Goal: Transaction & Acquisition: Book appointment/travel/reservation

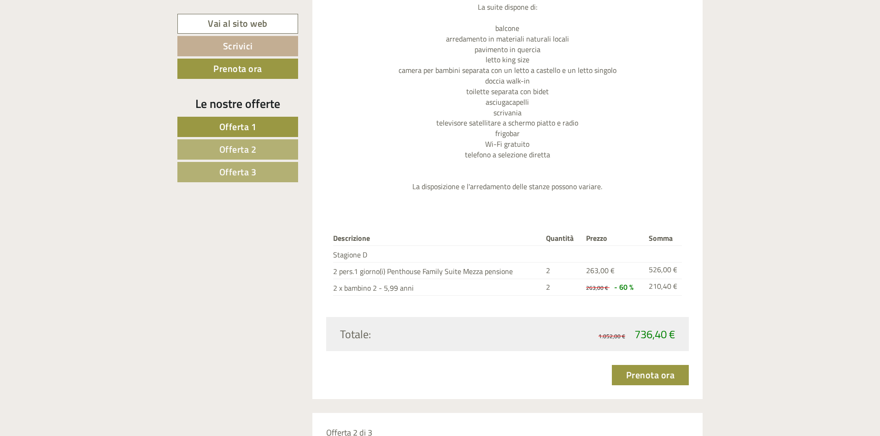
scroll to position [1152, 0]
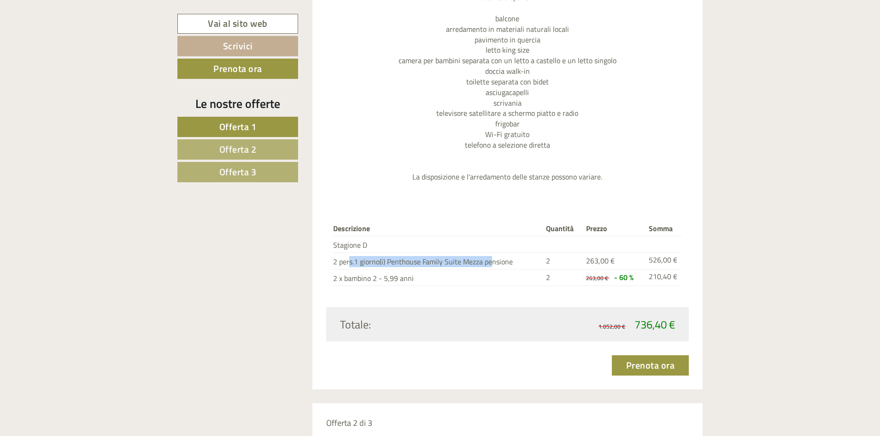
drag, startPoint x: 338, startPoint y: 263, endPoint x: 478, endPoint y: 257, distance: 140.3
click at [478, 257] on td "2 pers.1 giorno(i) Penthouse Family Suite Mezza pensione" at bounding box center [438, 261] width 210 height 17
click at [479, 299] on div "Descrizione Quantità Prezzo Somma Stagione D 2 pers.1 giorno(i) Penthouse Famil…" at bounding box center [507, 253] width 363 height 106
drag, startPoint x: 343, startPoint y: 276, endPoint x: 424, endPoint y: 279, distance: 81.2
click at [424, 279] on td "2 x bambino 2 - 5,99 anni" at bounding box center [438, 277] width 210 height 17
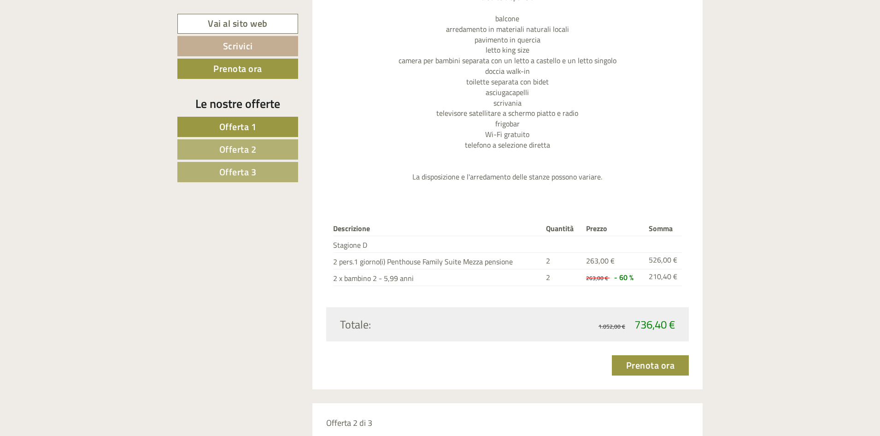
click at [438, 286] on div "Descrizione Quantità Prezzo Somma Stagione D 2 pers.1 giorno(i) Penthouse Famil…" at bounding box center [507, 253] width 363 height 106
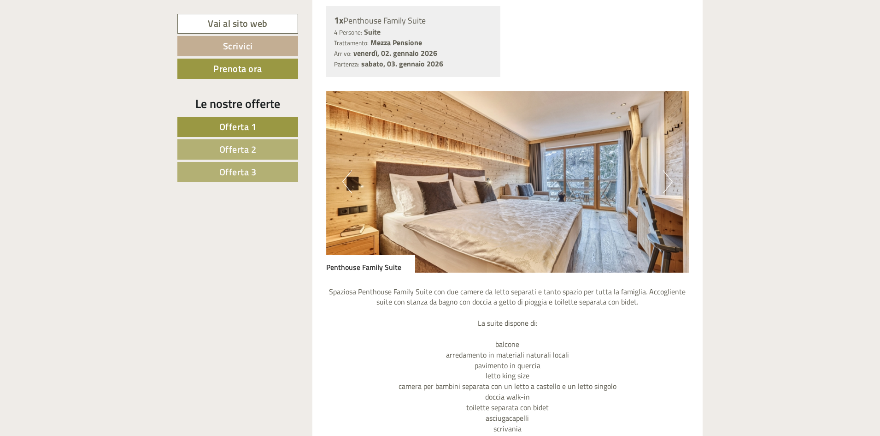
scroll to position [830, 0]
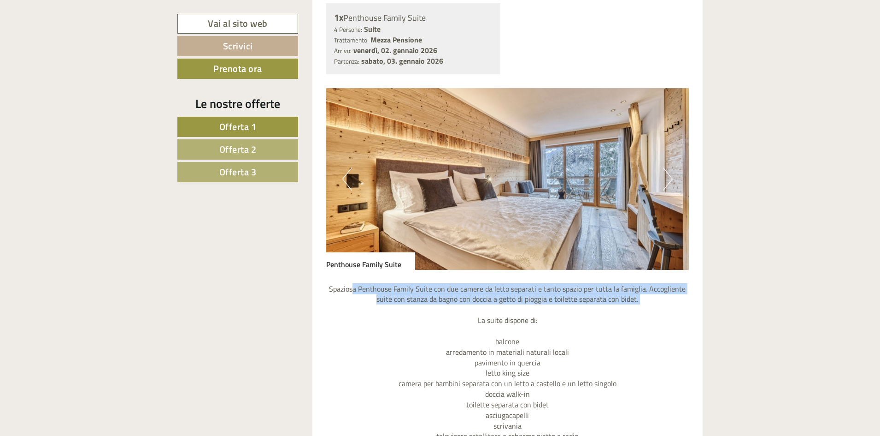
drag, startPoint x: 360, startPoint y: 289, endPoint x: 641, endPoint y: 321, distance: 282.1
click at [644, 315] on p "Spaziosa Penthouse Family Suite con due camere da letto separati e tanto spazio…" at bounding box center [507, 394] width 363 height 221
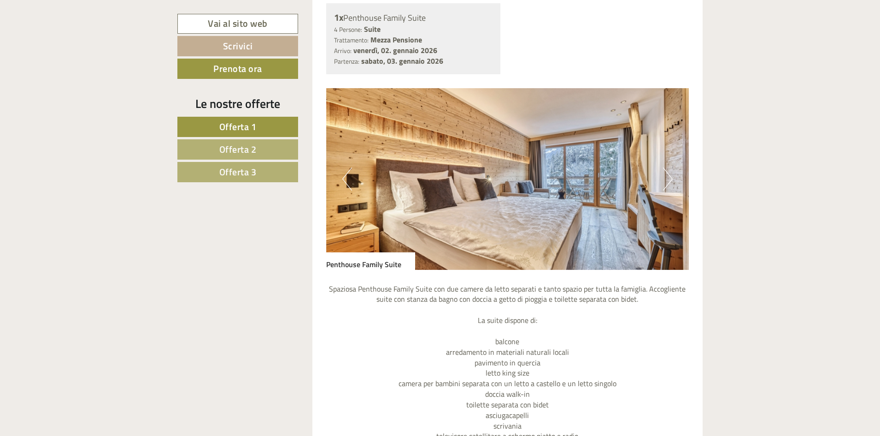
click at [641, 321] on p "Spaziosa Penthouse Family Suite con due camere da letto separati e tanto spazio…" at bounding box center [507, 394] width 363 height 221
drag, startPoint x: 620, startPoint y: 317, endPoint x: 625, endPoint y: 320, distance: 6.6
click at [626, 322] on p "Spaziosa Penthouse Family Suite con due camere da letto separati e tanto spazio…" at bounding box center [507, 394] width 363 height 221
click at [625, 320] on p "Spaziosa Penthouse Family Suite con due camere da letto separati e tanto spazio…" at bounding box center [507, 394] width 363 height 221
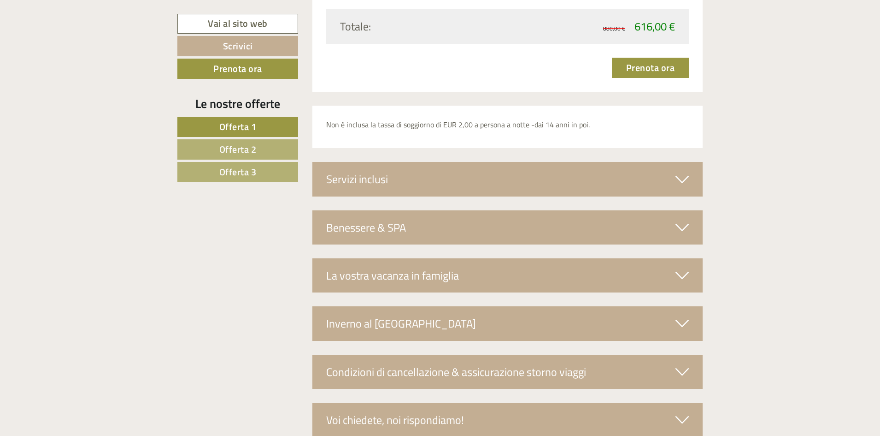
scroll to position [2996, 0]
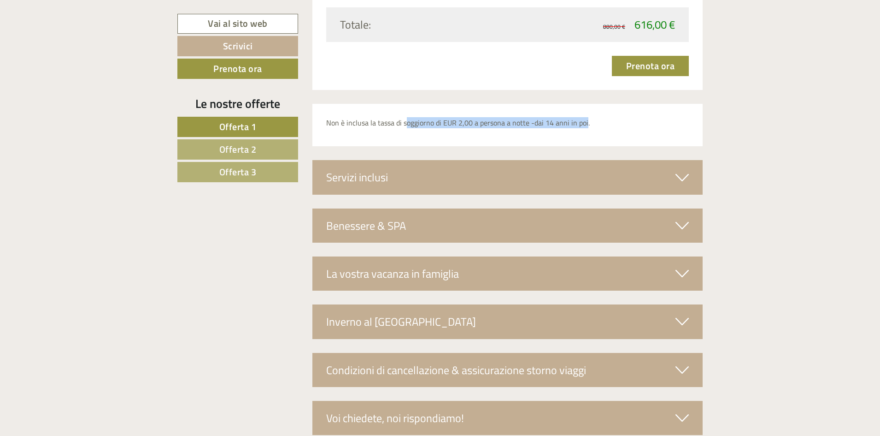
drag, startPoint x: 406, startPoint y: 122, endPoint x: 584, endPoint y: 131, distance: 178.2
click at [584, 131] on div "Non è inclusa la tassa di soggiorno di EUR 2,00 a persona a notte -dai 14 anni …" at bounding box center [508, 125] width 391 height 43
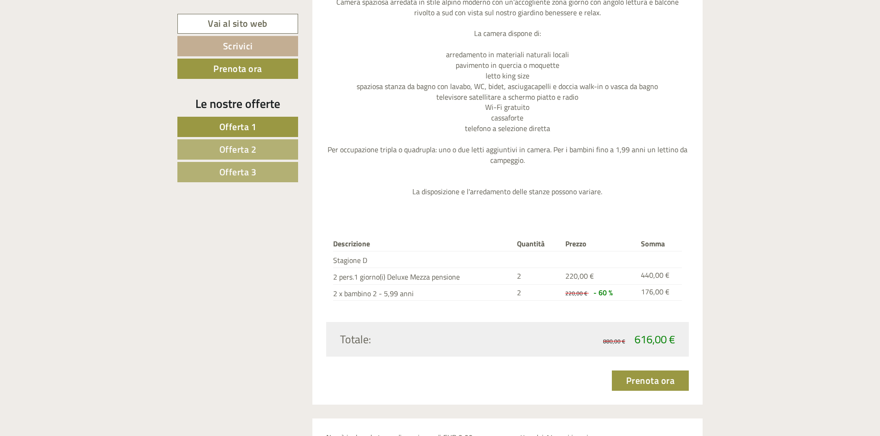
scroll to position [2674, 0]
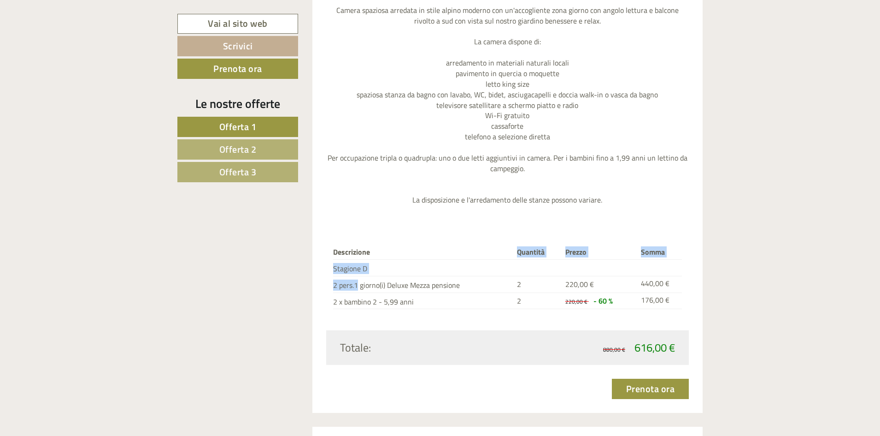
drag, startPoint x: 357, startPoint y: 284, endPoint x: 494, endPoint y: 241, distance: 143.6
click at [493, 242] on div "Descrizione Quantità Prezzo Somma Stagione D 2 pers.1 giorno(i) Deluxe Mezza pe…" at bounding box center [507, 277] width 363 height 106
click at [514, 182] on p "Camera spaziosa arredata in stile alpino moderno con un'accogliente zona giorno…" at bounding box center [507, 105] width 363 height 200
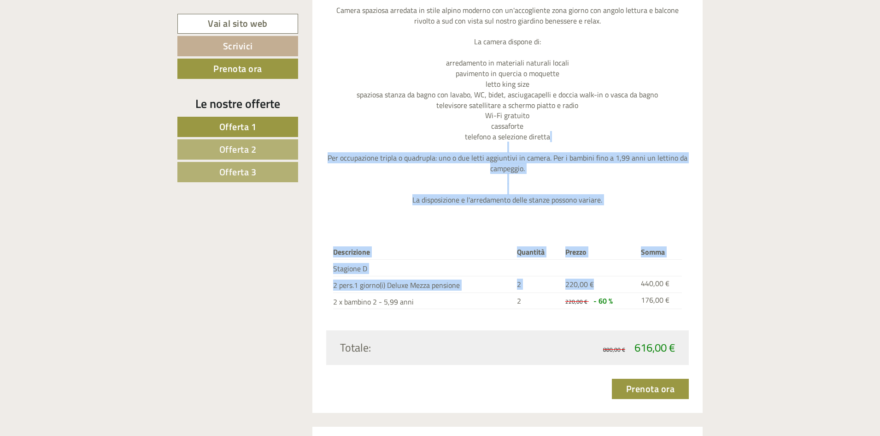
drag, startPoint x: 603, startPoint y: 290, endPoint x: 558, endPoint y: 147, distance: 149.3
click at [558, 147] on div "Previous Next Deluxe Camera spaziosa arredata in stile alpino moderno con un'ac…" at bounding box center [507, 70] width 363 height 520
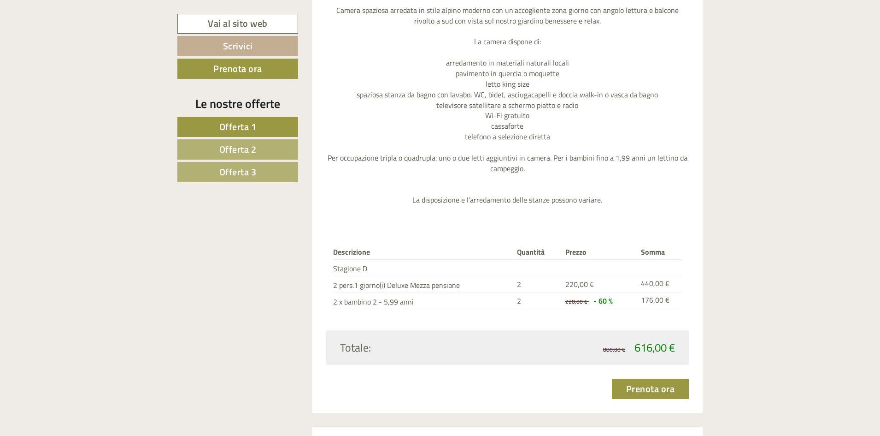
click at [588, 136] on p "Camera spaziosa arredata in stile alpino moderno con un'accogliente zona giorno…" at bounding box center [507, 105] width 363 height 200
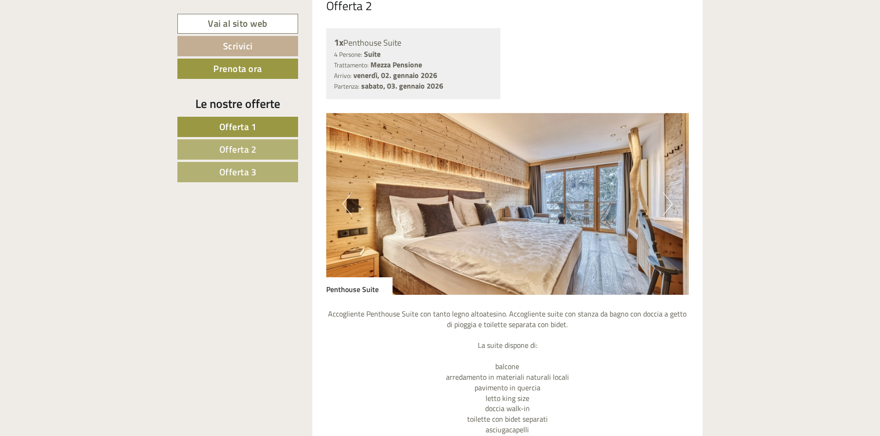
scroll to position [1567, 0]
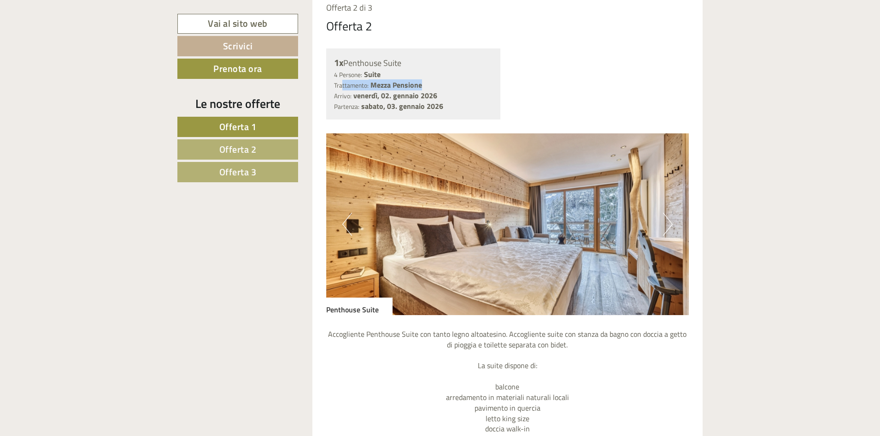
drag, startPoint x: 344, startPoint y: 84, endPoint x: 455, endPoint y: 89, distance: 110.7
click at [455, 89] on div "4 Persone: Suite Trattamento: Mezza Pensione" at bounding box center [413, 79] width 159 height 21
click at [456, 89] on div "4 Persone: Suite Trattamento: Mezza Pensione" at bounding box center [413, 79] width 159 height 21
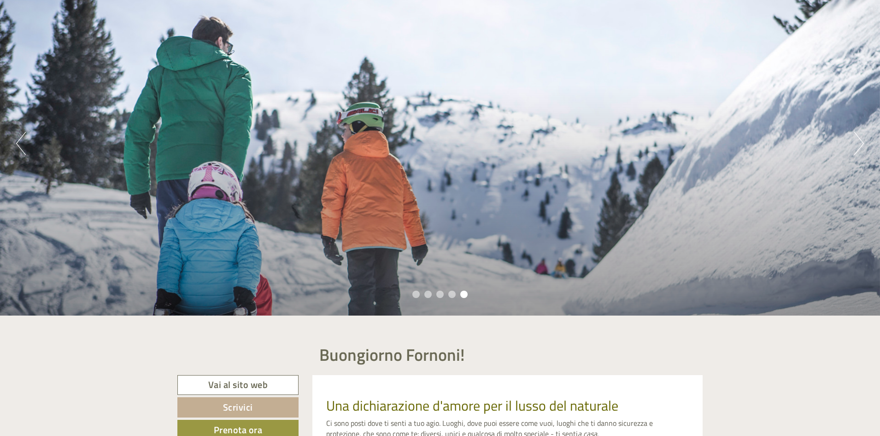
scroll to position [369, 0]
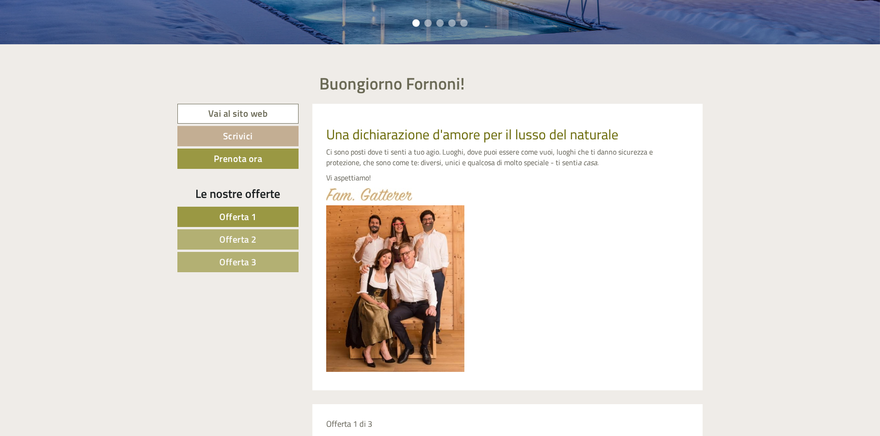
click at [245, 240] on span "Offerta 2" at bounding box center [237, 239] width 37 height 14
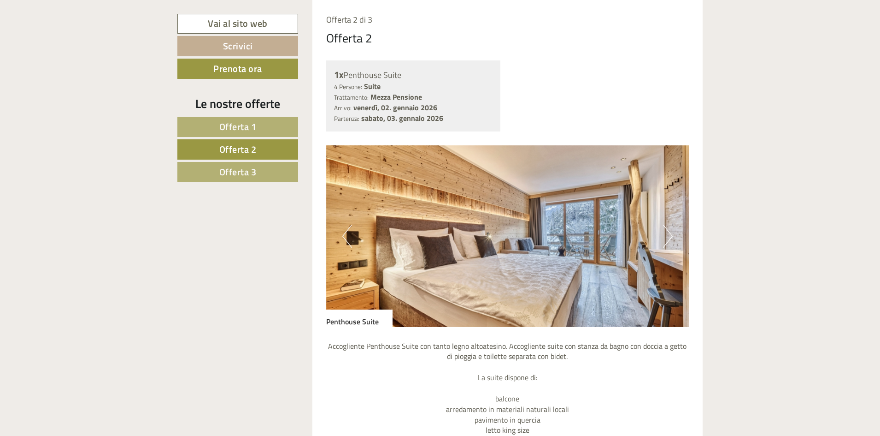
click at [263, 171] on link "Offerta 3" at bounding box center [237, 172] width 121 height 20
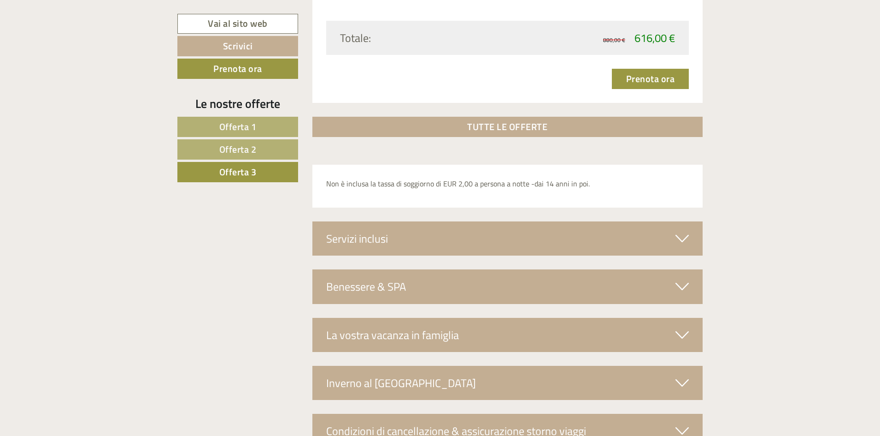
scroll to position [1418, 0]
click at [435, 238] on div "Servizi inclusi" at bounding box center [508, 238] width 391 height 34
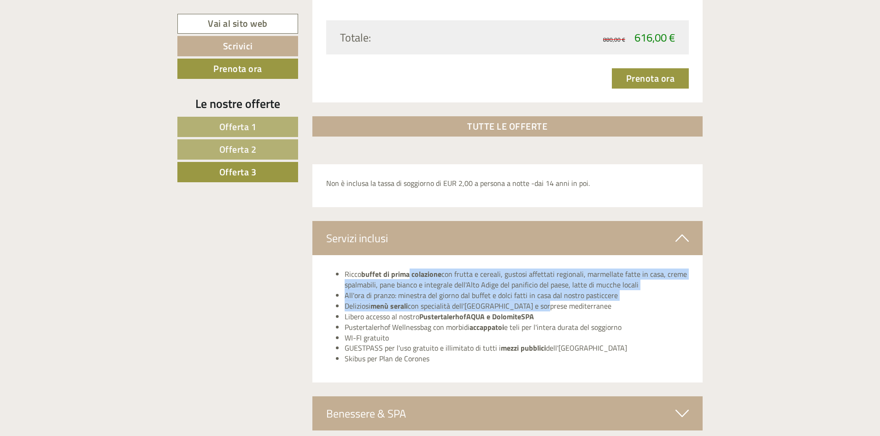
drag, startPoint x: 411, startPoint y: 267, endPoint x: 565, endPoint y: 304, distance: 158.8
click at [543, 309] on div "Ricco buffet di prima colazione con frutta e cereali, gustosi affettati regiona…" at bounding box center [508, 318] width 391 height 127
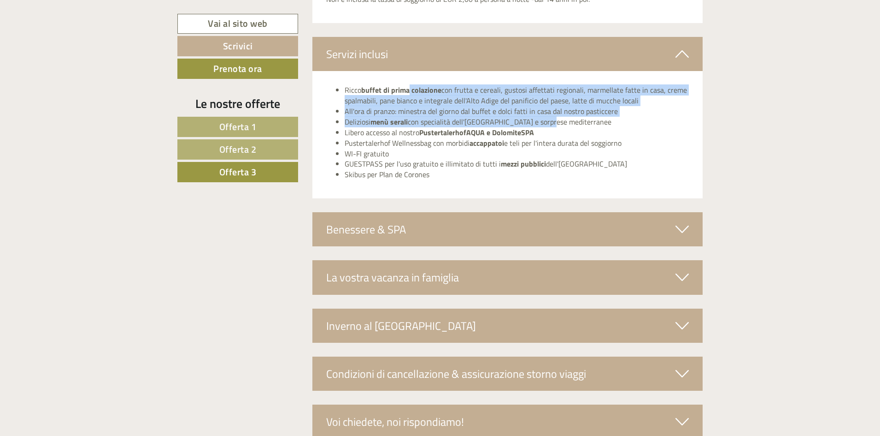
scroll to position [1602, 0]
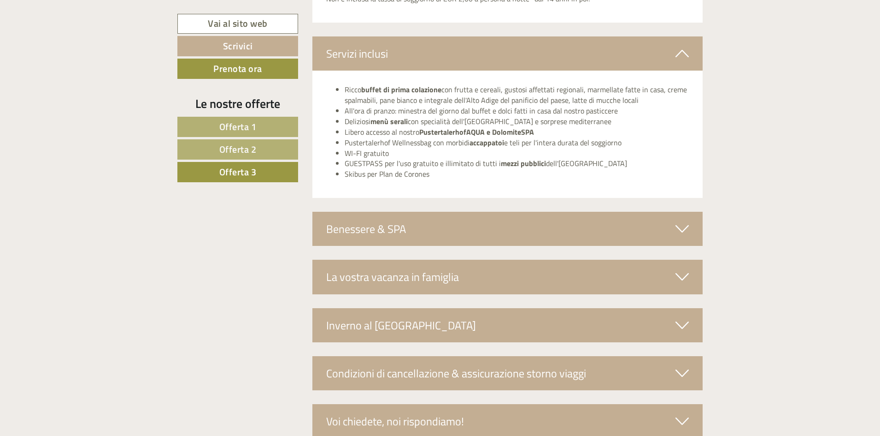
click at [369, 239] on div "Benessere & SPA" at bounding box center [508, 229] width 391 height 34
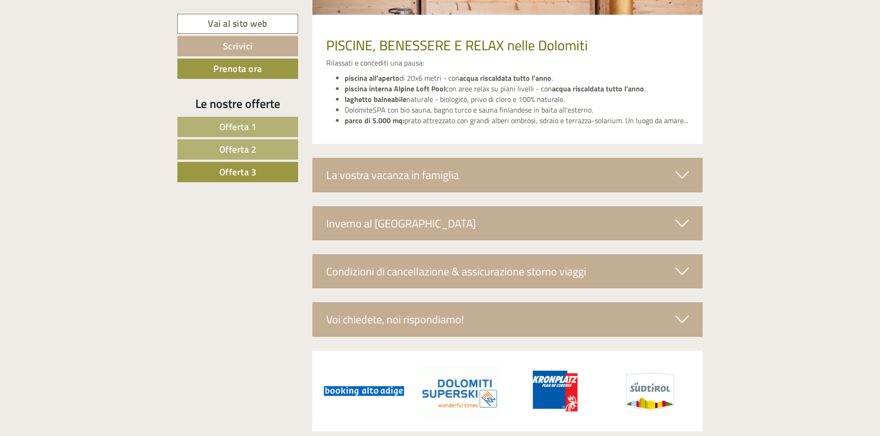
scroll to position [2056, 0]
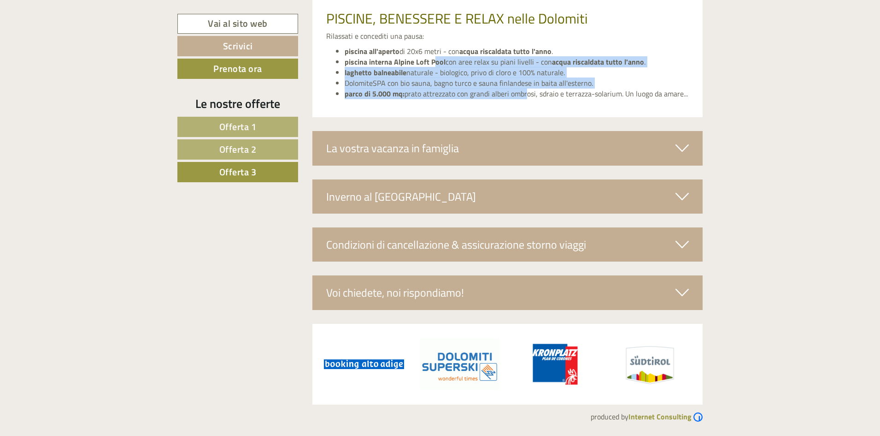
drag, startPoint x: 435, startPoint y: 60, endPoint x: 514, endPoint y: 101, distance: 88.7
click at [517, 97] on ul "piscina all'aperto di 20x6 metri - con acqua riscaldata tutto l'anno . piscina …" at bounding box center [507, 72] width 363 height 53
click at [514, 101] on div "PISCINE, BENESSERE E RELAX nelle Dolomiti Rilassati e concediti una pausa: pisc…" at bounding box center [508, 52] width 391 height 129
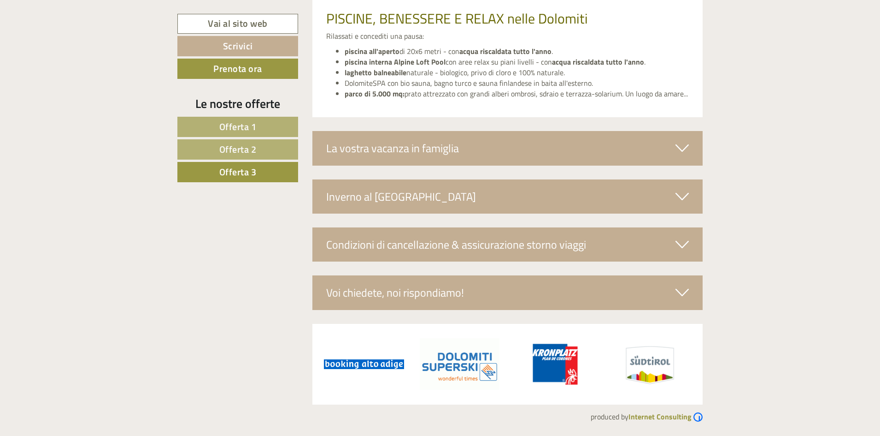
click at [508, 298] on div "Voi chiedete, noi rispondiamo!" at bounding box center [508, 292] width 391 height 34
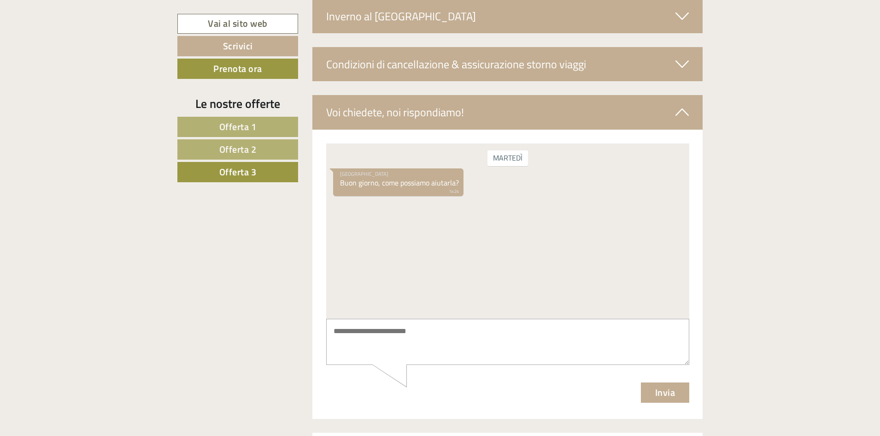
scroll to position [2240, 0]
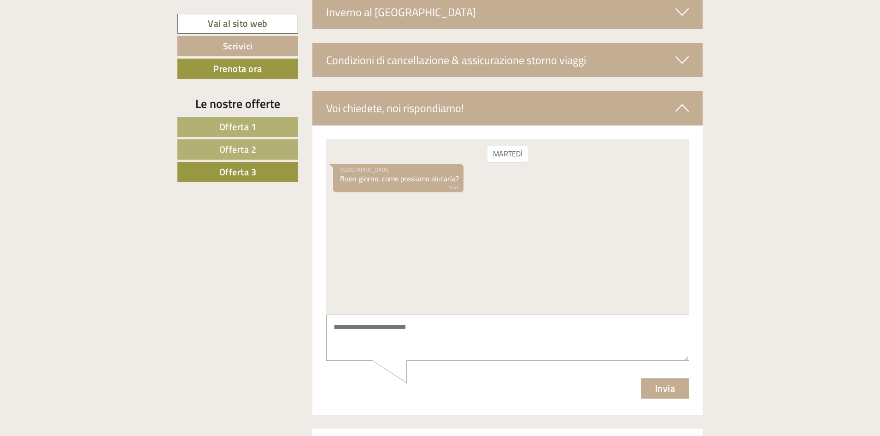
click at [366, 338] on textarea at bounding box center [507, 337] width 363 height 47
type textarea "*"
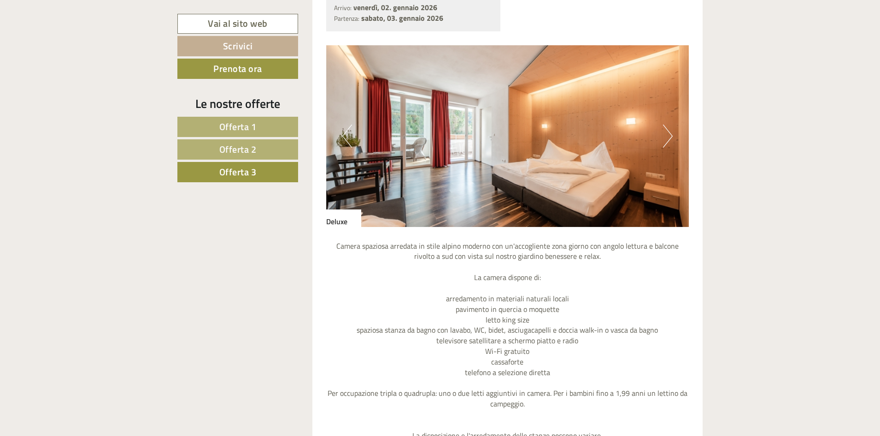
scroll to position [857, 0]
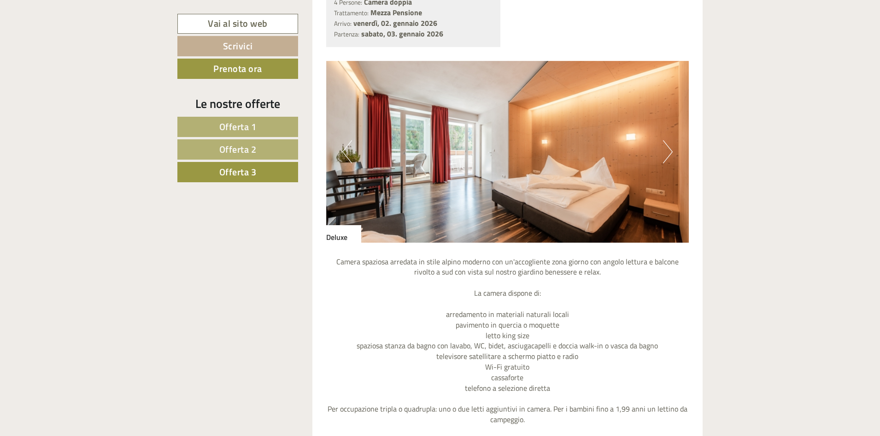
type textarea "**********"
click at [662, 154] on img at bounding box center [507, 152] width 363 height 182
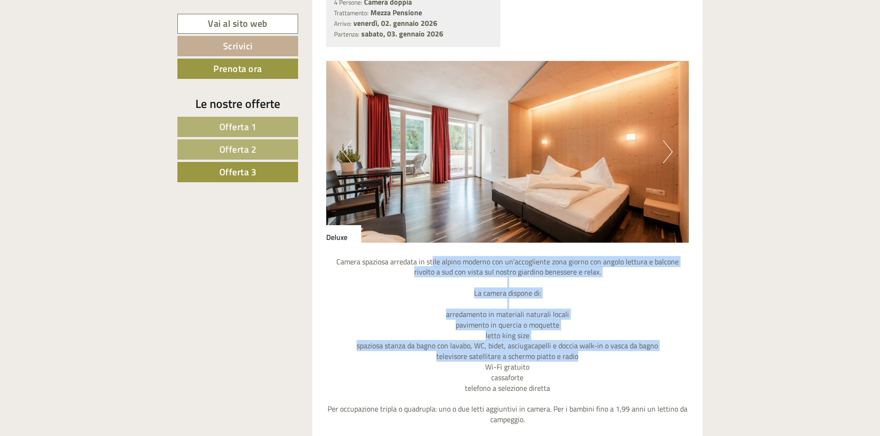
drag, startPoint x: 424, startPoint y: 261, endPoint x: 587, endPoint y: 353, distance: 187.6
click at [587, 353] on p "Camera spaziosa arredata in stile alpino moderno con un'accogliente zona giorno…" at bounding box center [507, 356] width 363 height 200
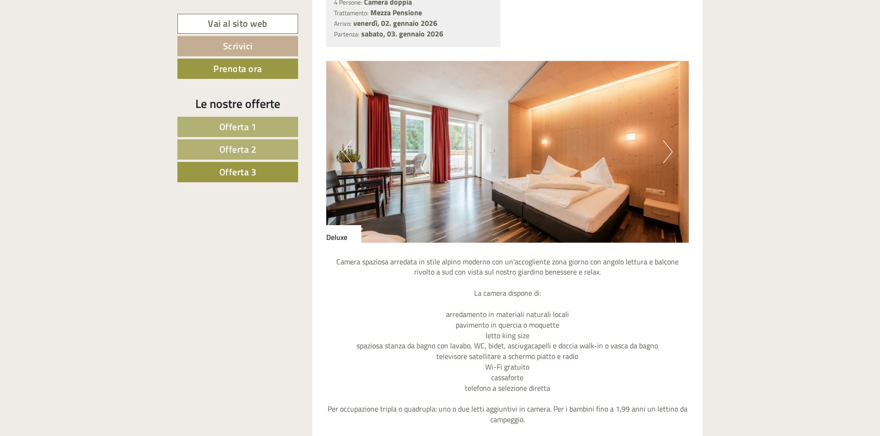
click at [581, 379] on p "Camera spaziosa arredata in stile alpino moderno con un'accogliente zona giorno…" at bounding box center [507, 356] width 363 height 200
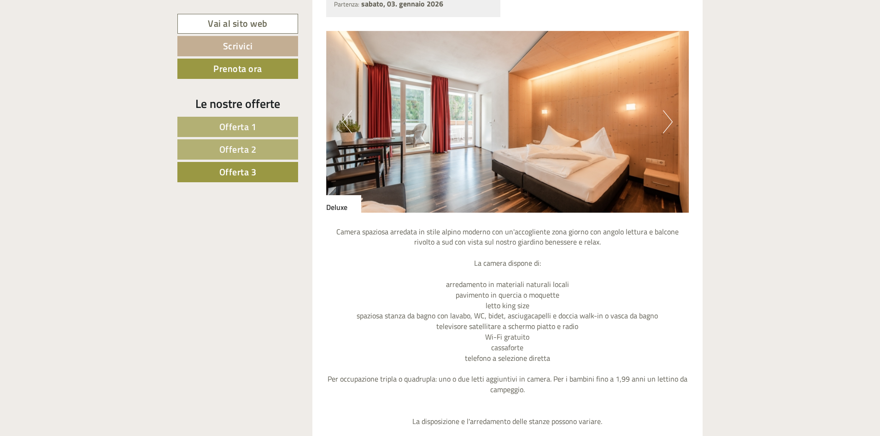
scroll to position [949, 0]
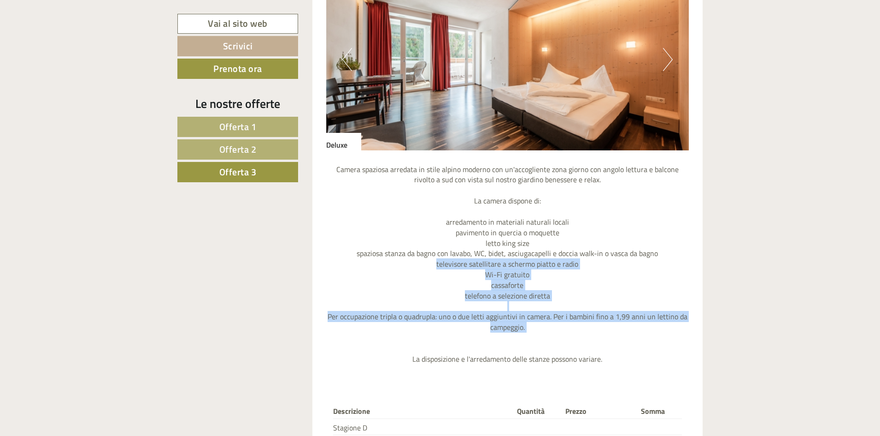
drag, startPoint x: 531, startPoint y: 337, endPoint x: 609, endPoint y: 268, distance: 103.9
click at [609, 268] on p "Camera spaziosa arredata in stile alpino moderno con un'accogliente zona giorno…" at bounding box center [507, 264] width 363 height 200
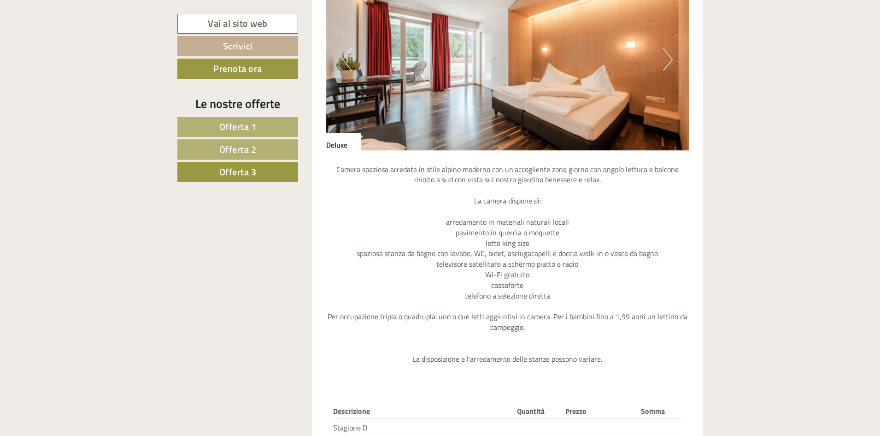
click at [620, 248] on p "Camera spaziosa arredata in stile alpino moderno con un'accogliente zona giorno…" at bounding box center [507, 264] width 363 height 200
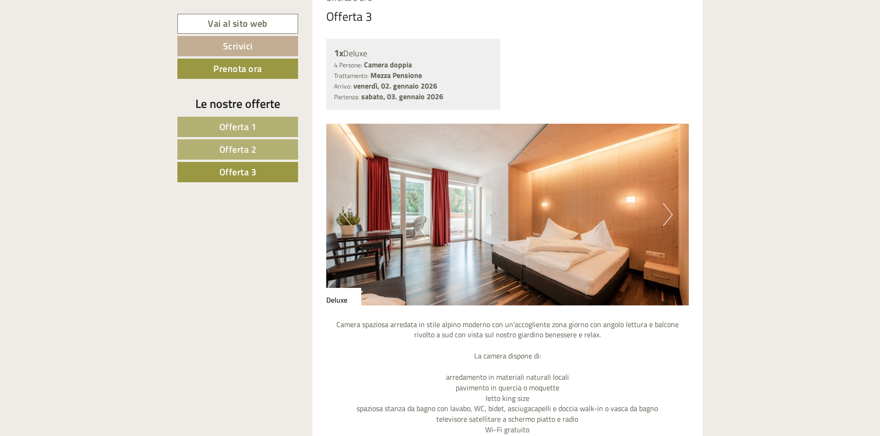
scroll to position [765, 0]
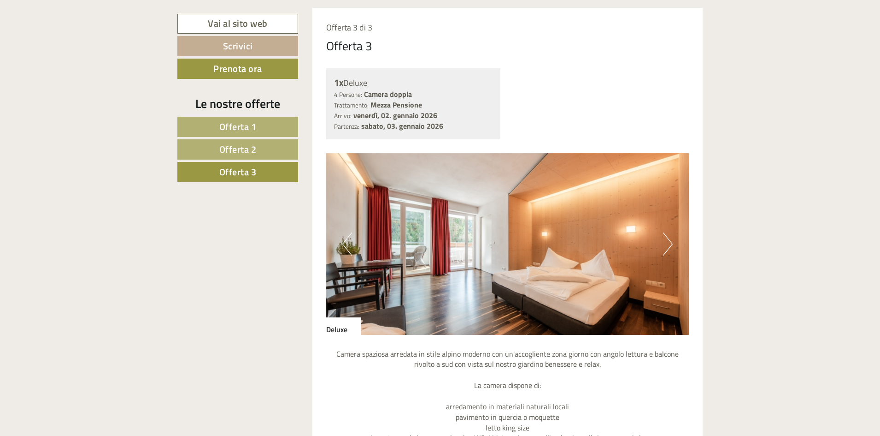
click at [657, 242] on img at bounding box center [507, 244] width 363 height 182
click at [674, 240] on img at bounding box center [507, 244] width 363 height 182
click at [669, 243] on button "Next" at bounding box center [668, 243] width 10 height 23
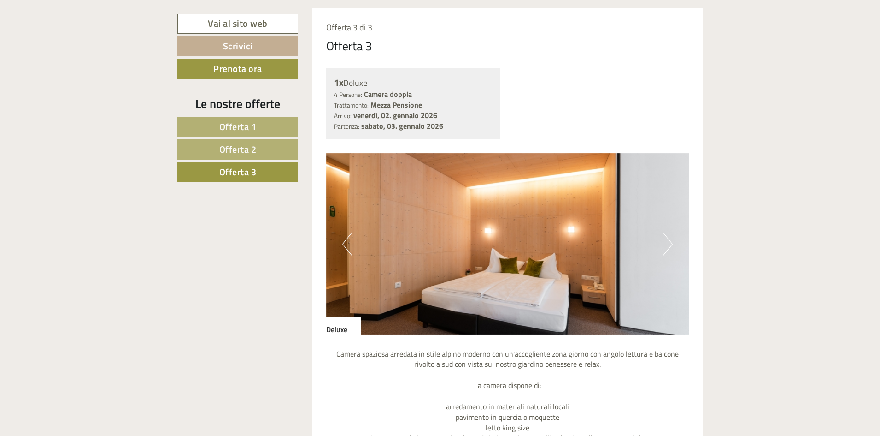
click at [669, 243] on button "Next" at bounding box center [668, 243] width 10 height 23
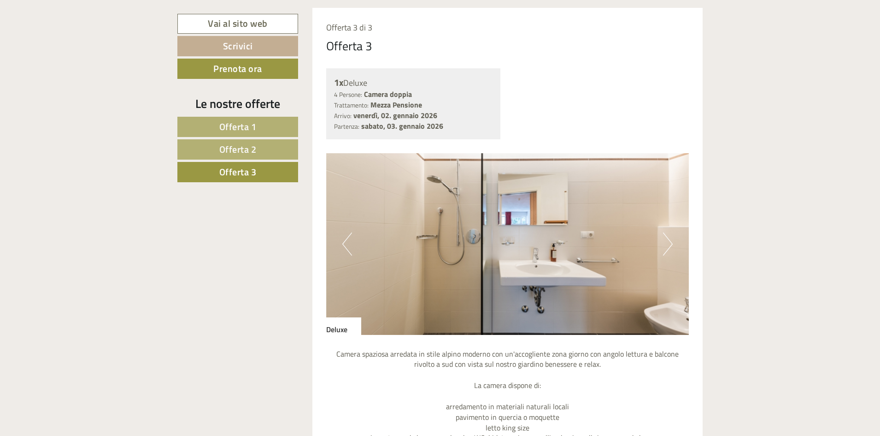
click at [669, 243] on button "Next" at bounding box center [668, 243] width 10 height 23
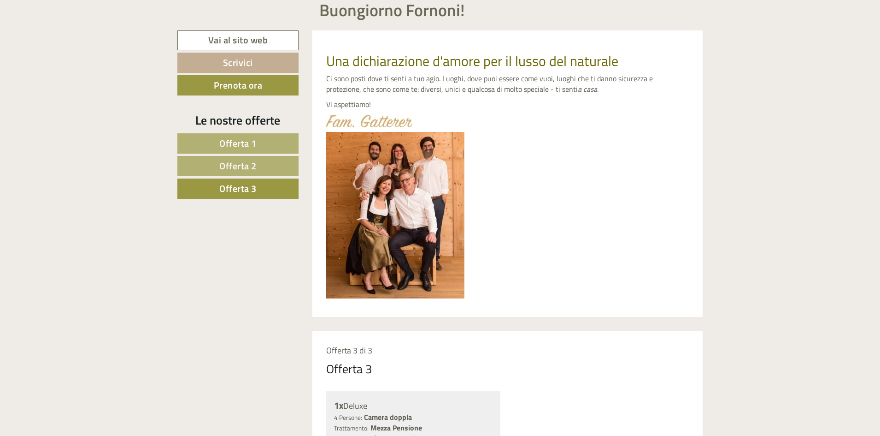
click at [245, 171] on span "Offerta 2" at bounding box center [237, 166] width 37 height 14
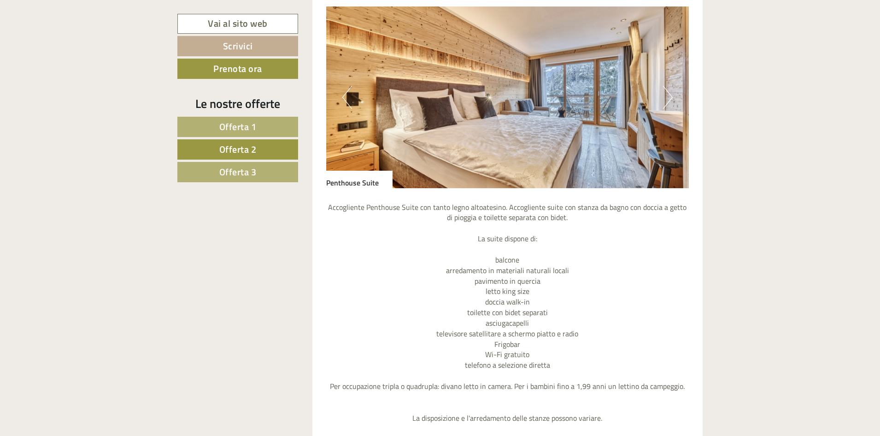
scroll to position [911, 0]
click at [662, 109] on img at bounding box center [507, 98] width 363 height 182
click at [664, 103] on button "Next" at bounding box center [668, 97] width 10 height 23
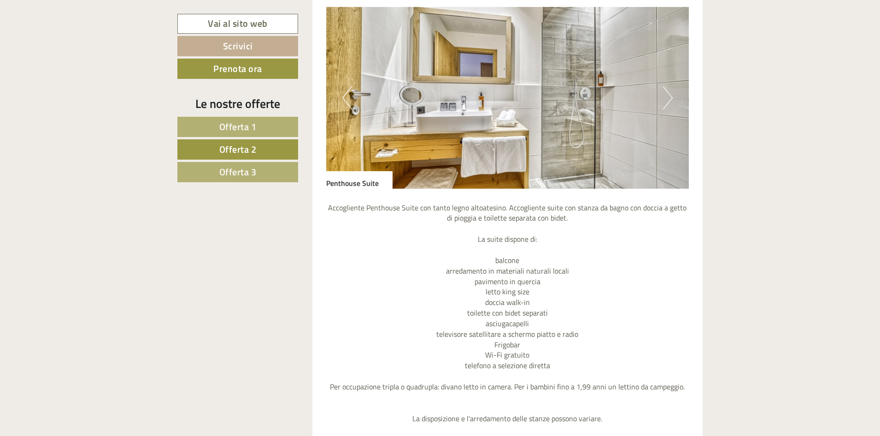
click at [666, 100] on button "Next" at bounding box center [668, 97] width 10 height 23
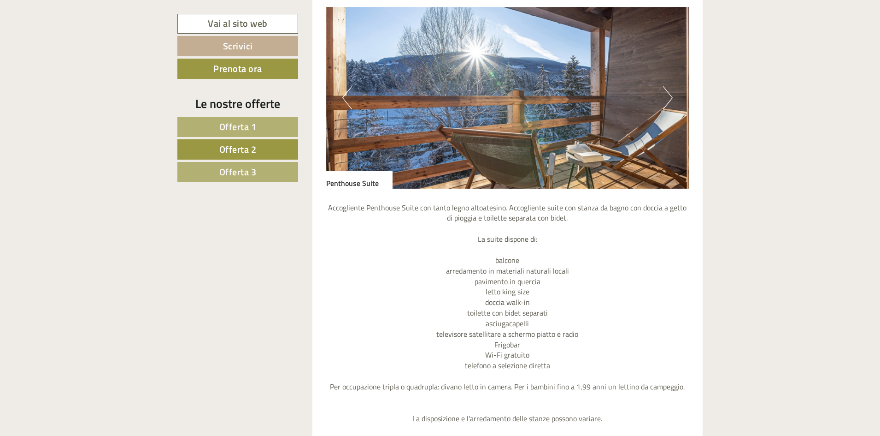
click at [666, 100] on button "Next" at bounding box center [668, 97] width 10 height 23
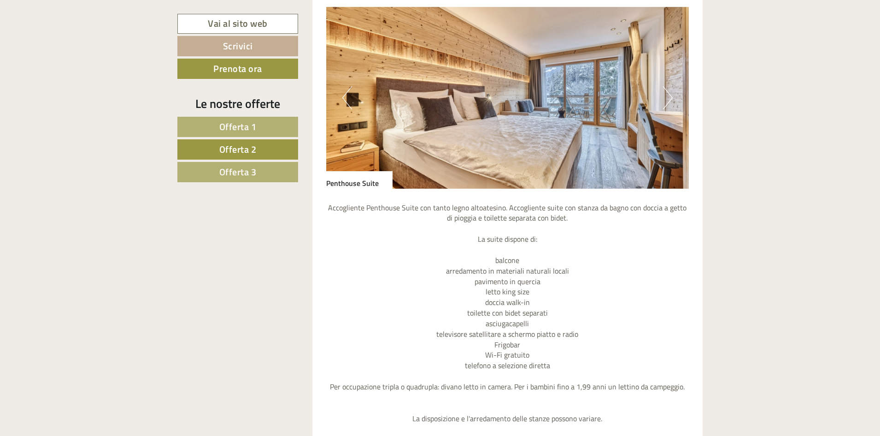
click at [666, 100] on button "Next" at bounding box center [668, 97] width 10 height 23
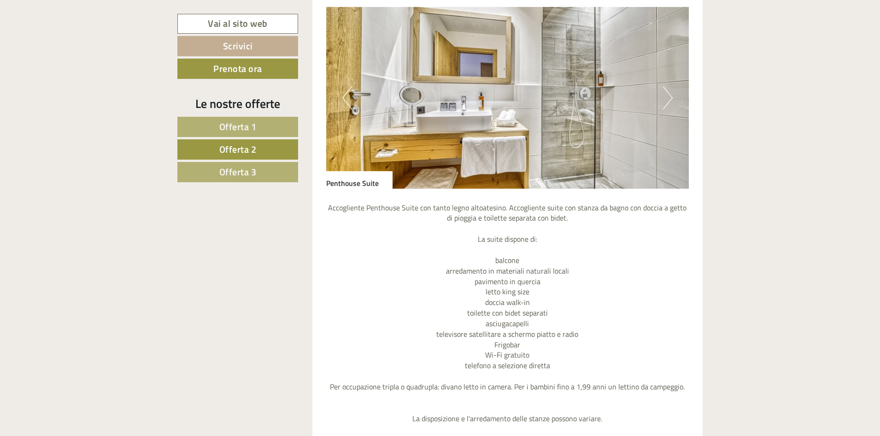
click at [666, 100] on button "Next" at bounding box center [668, 97] width 10 height 23
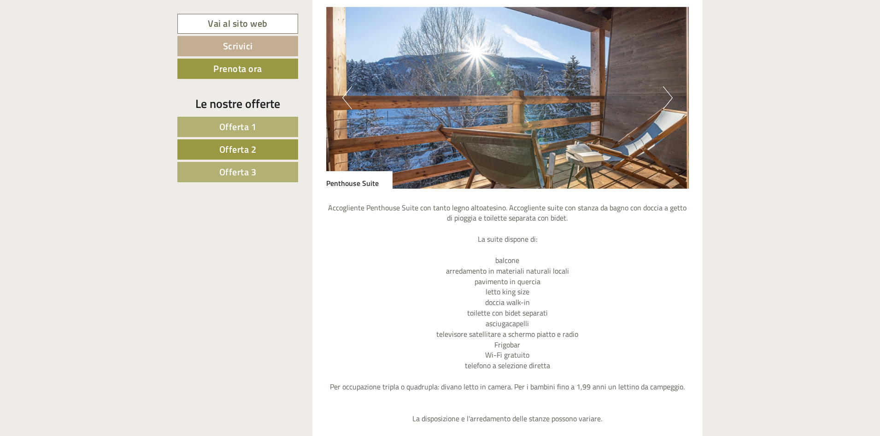
click at [666, 100] on button "Next" at bounding box center [668, 97] width 10 height 23
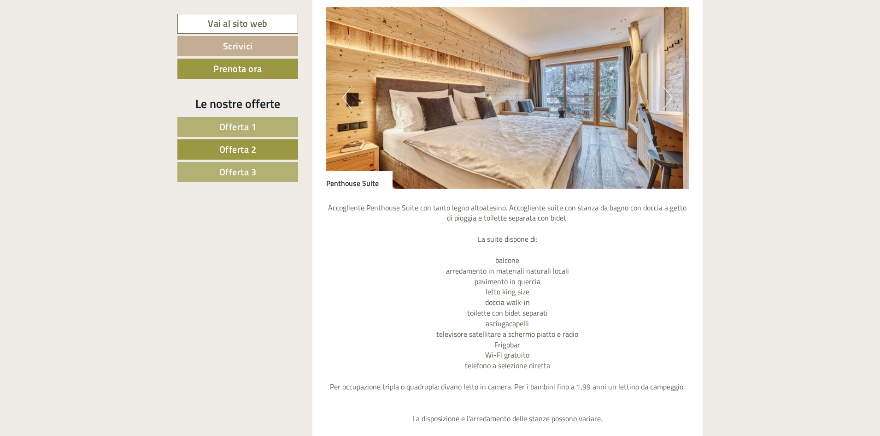
click at [666, 100] on button "Next" at bounding box center [668, 97] width 10 height 23
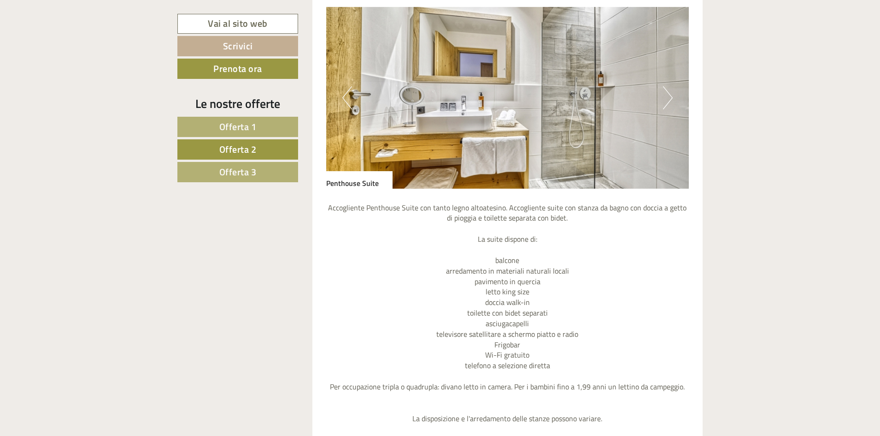
click at [666, 100] on button "Next" at bounding box center [668, 97] width 10 height 23
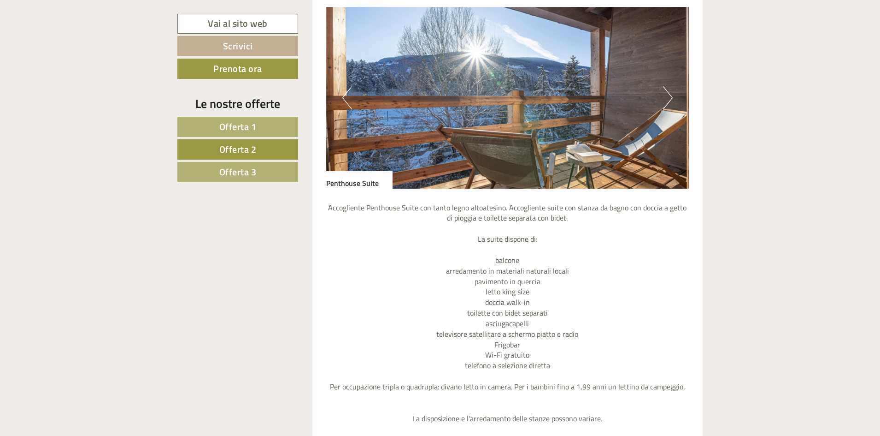
click at [666, 100] on button "Next" at bounding box center [668, 97] width 10 height 23
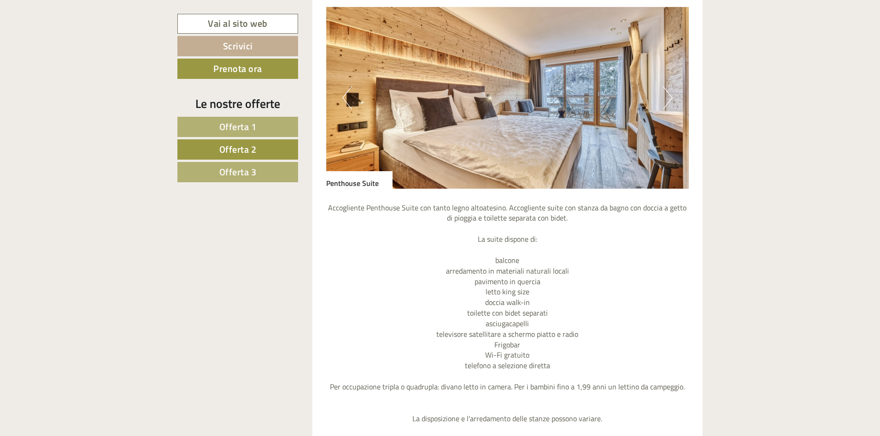
click at [666, 100] on button "Next" at bounding box center [668, 97] width 10 height 23
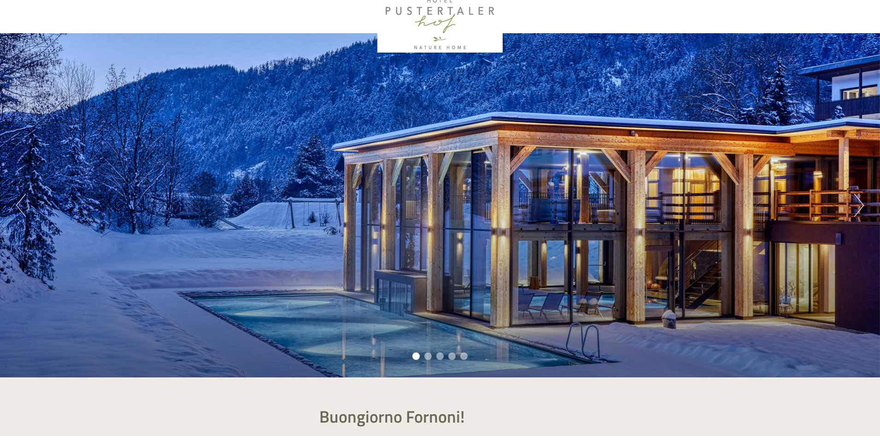
scroll to position [35, 0]
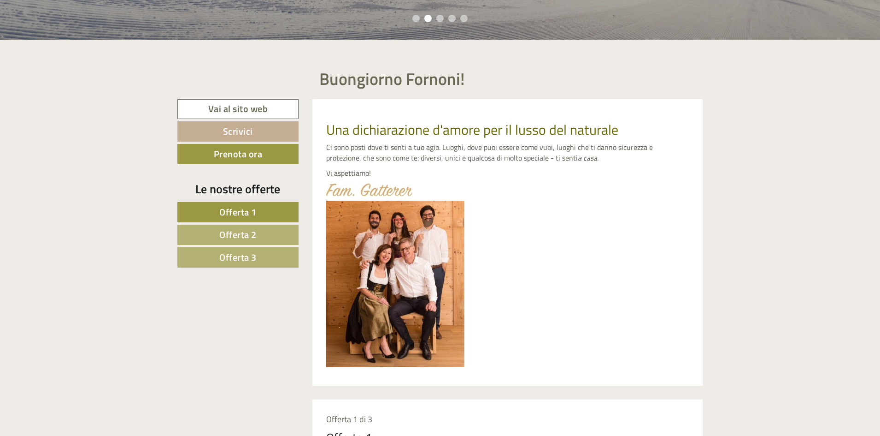
scroll to position [369, 0]
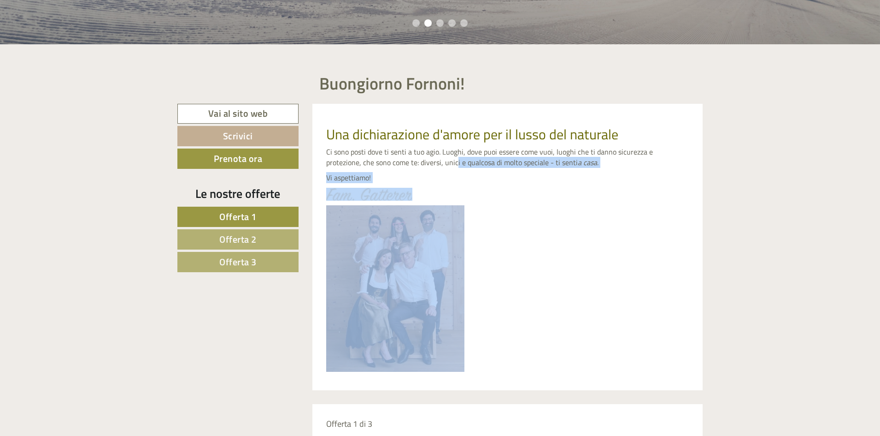
drag, startPoint x: 419, startPoint y: 160, endPoint x: 592, endPoint y: 211, distance: 180.7
click at [592, 211] on div "Una dichiarazione d'amore per il lusso del naturale Ci sono posti dove ti senti…" at bounding box center [508, 247] width 391 height 286
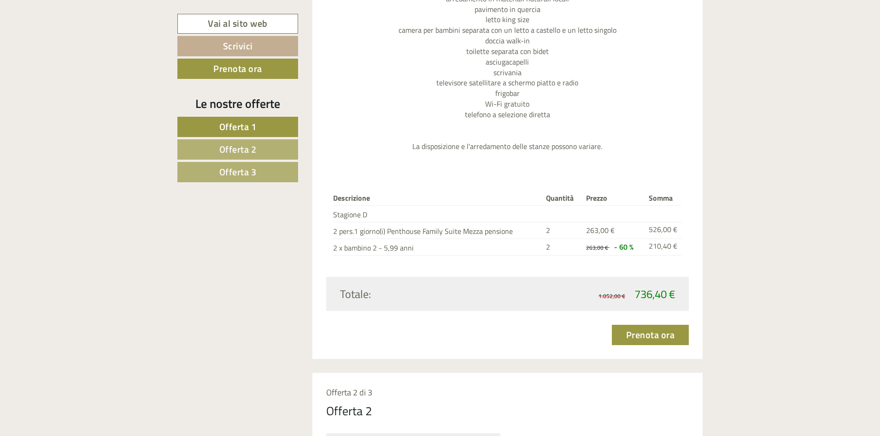
scroll to position [1199, 0]
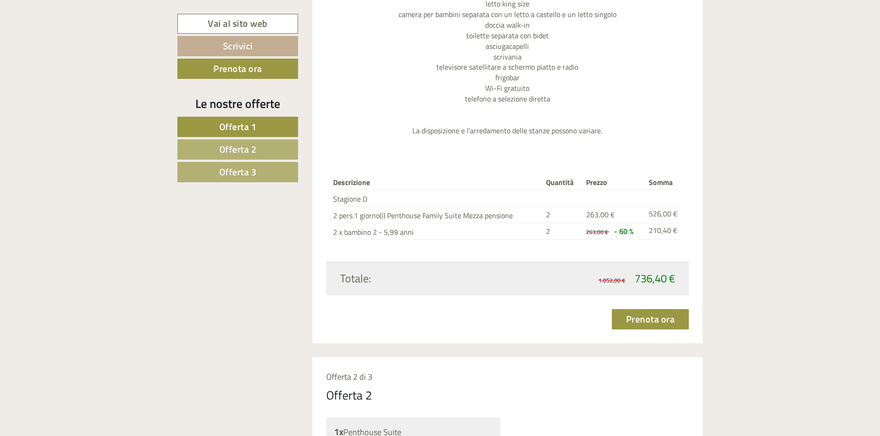
drag, startPoint x: 340, startPoint y: 216, endPoint x: 489, endPoint y: 227, distance: 149.3
click at [489, 227] on tbody "Descrizione Quantità Prezzo Somma Stagione D 2 pers.1 giorno(i) Penthouse Famil…" at bounding box center [507, 207] width 349 height 64
click at [489, 227] on td "2 x bambino 2 - 5,99 anni" at bounding box center [438, 231] width 210 height 17
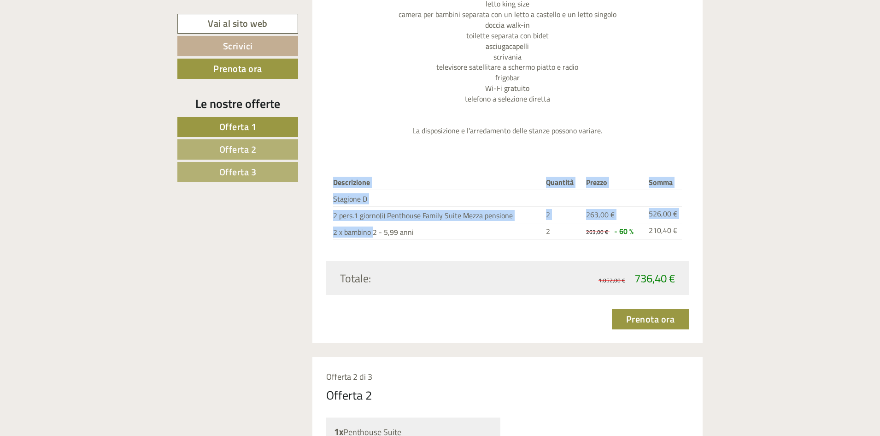
drag, startPoint x: 407, startPoint y: 244, endPoint x: 360, endPoint y: 230, distance: 49.7
click at [360, 230] on div "Descrizione Quantità Prezzo Somma Stagione D 2 pers.1 giorno(i) Penthouse Famil…" at bounding box center [507, 207] width 363 height 106
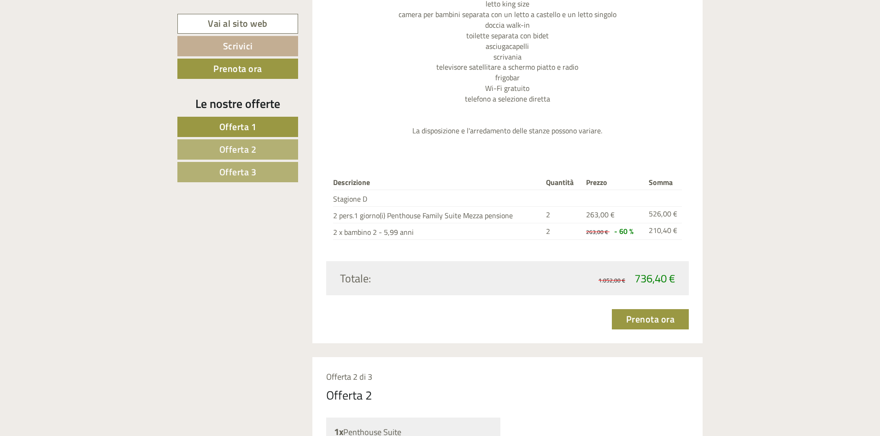
click at [419, 236] on td "2 x bambino 2 - 5,99 anni" at bounding box center [438, 231] width 210 height 17
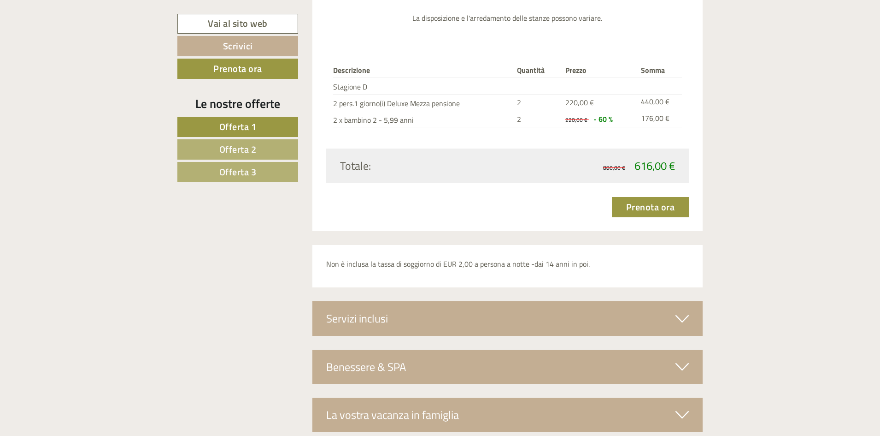
scroll to position [2753, 0]
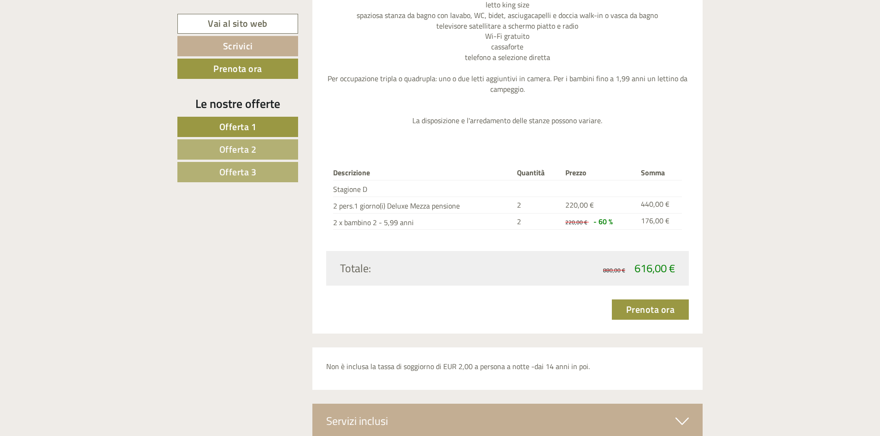
drag, startPoint x: 582, startPoint y: 211, endPoint x: 627, endPoint y: 211, distance: 45.2
click at [583, 211] on td "220,00 €" at bounding box center [600, 204] width 76 height 17
drag, startPoint x: 627, startPoint y: 211, endPoint x: 668, endPoint y: 225, distance: 43.7
click at [668, 225] on tbody "Descrizione Quantità Prezzo Somma Stagione D 2 pers.1 giorno(i) Deluxe Mezza pe…" at bounding box center [507, 197] width 349 height 64
click at [669, 225] on td "176,00 €" at bounding box center [660, 221] width 45 height 17
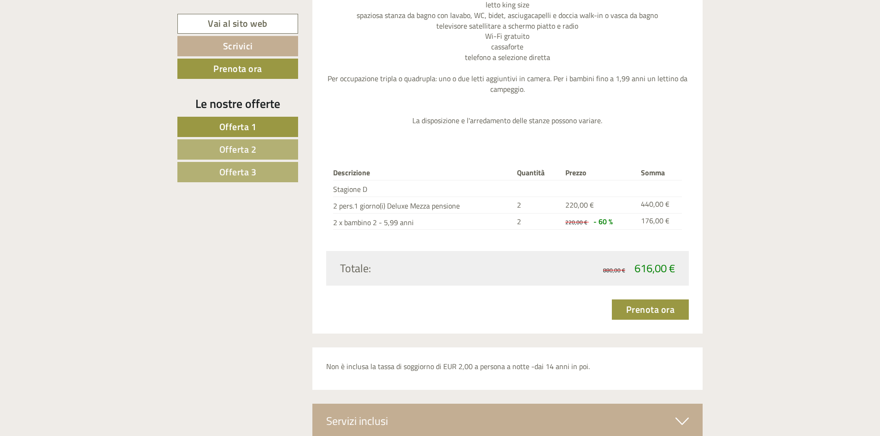
drag, startPoint x: 644, startPoint y: 231, endPoint x: 551, endPoint y: 225, distance: 92.9
click at [563, 231] on div "Descrizione Quantità Prezzo Somma Stagione D 2 pers.1 giorno(i) Deluxe Mezza pe…" at bounding box center [507, 197] width 363 height 106
click at [543, 221] on td "2" at bounding box center [538, 221] width 48 height 17
drag, startPoint x: 485, startPoint y: 202, endPoint x: 682, endPoint y: 222, distance: 198.8
click at [682, 222] on div "Descrizione Quantità Prezzo Somma Stagione D 2 pers.1 giorno(i) Deluxe Mezza pe…" at bounding box center [507, 197] width 363 height 106
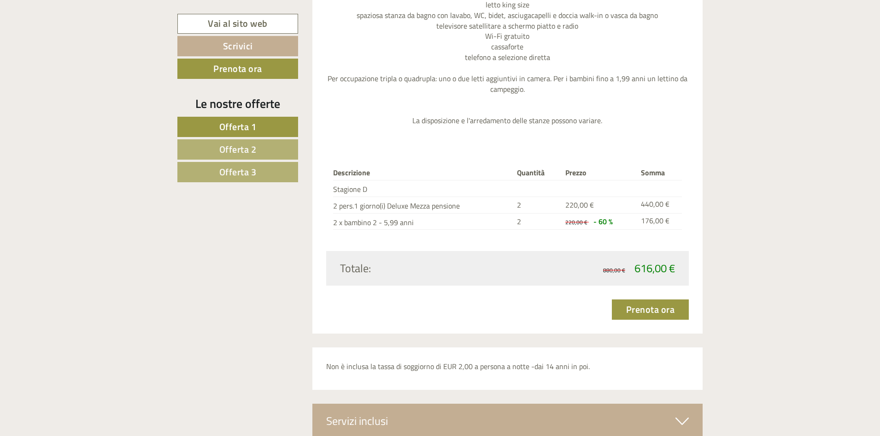
click at [682, 222] on div "Descrizione Quantità Prezzo Somma Stagione D 2 pers.1 giorno(i) Deluxe Mezza pe…" at bounding box center [507, 197] width 363 height 106
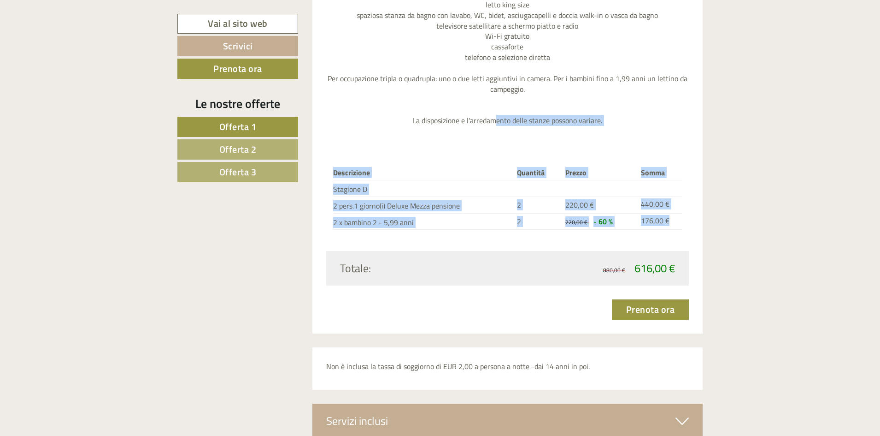
drag, startPoint x: 680, startPoint y: 222, endPoint x: 514, endPoint y: 120, distance: 194.6
click at [519, 117] on p "Camera spaziosa arredata in stile alpino moderno con un'accogliente zona giorno…" at bounding box center [507, 26] width 363 height 200
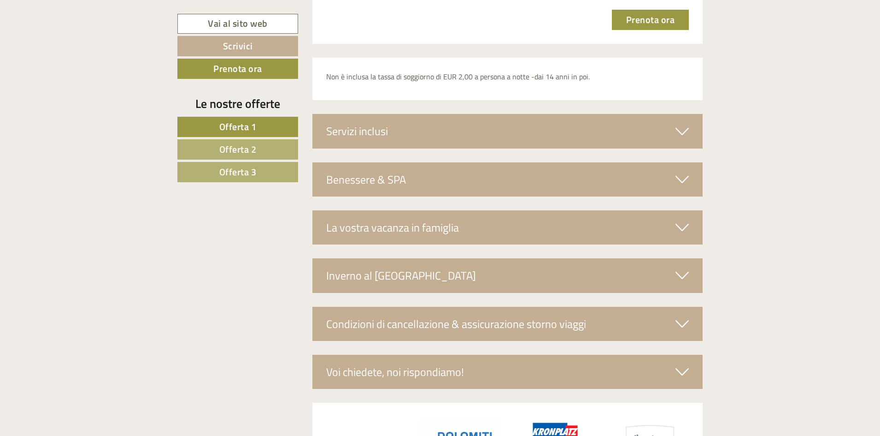
scroll to position [3122, 0]
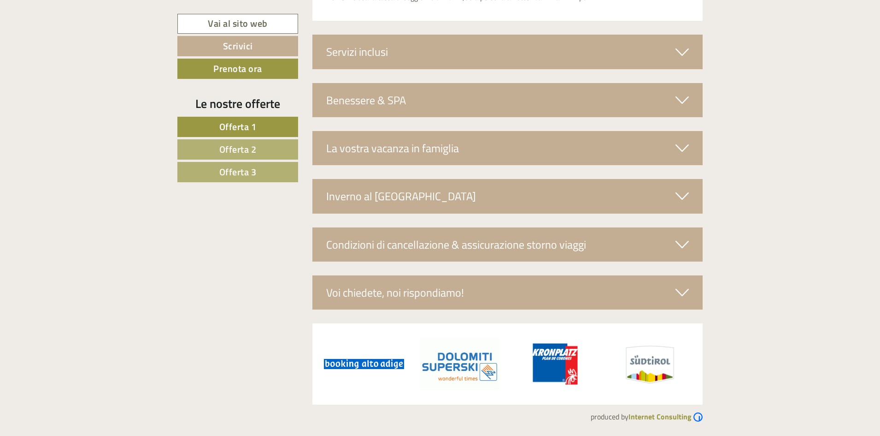
click at [423, 152] on div "La vostra vacanza in famiglia" at bounding box center [508, 148] width 391 height 34
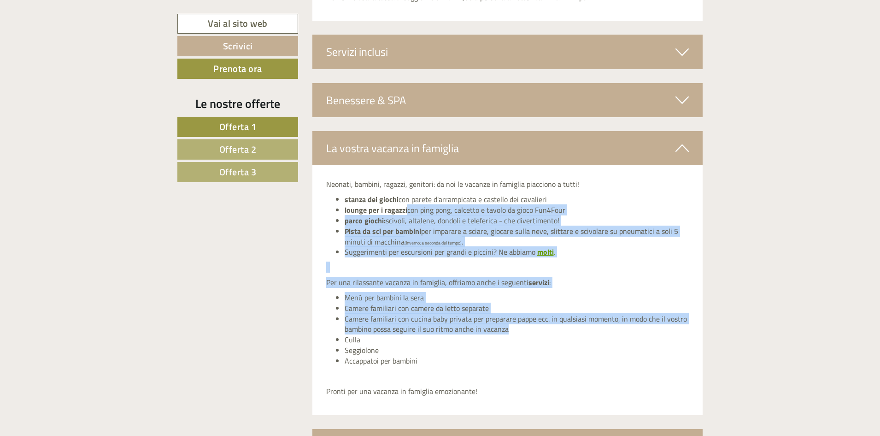
drag, startPoint x: 409, startPoint y: 204, endPoint x: 503, endPoint y: 327, distance: 155.2
click at [506, 327] on div "Neonati, bambini, ragazzi, genitori: da noi le vacanze in famiglia piacciono a …" at bounding box center [508, 289] width 391 height 249
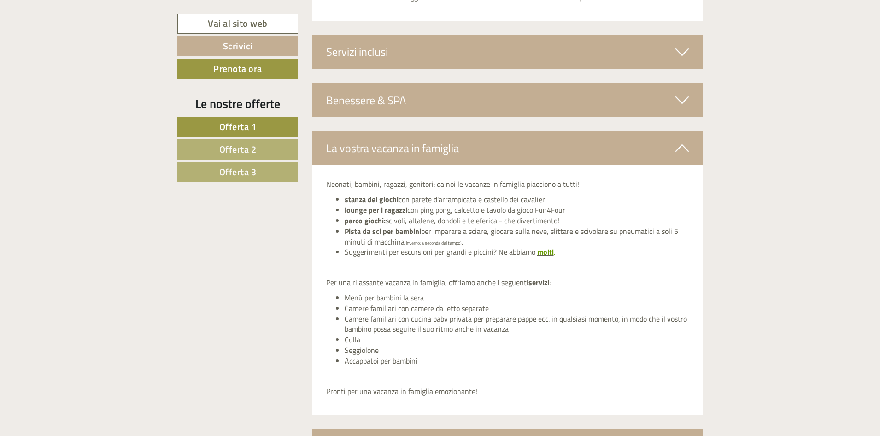
click at [447, 370] on div "Neonati, bambini, ragazzi, genitori: da noi le vacanze in famiglia piacciono a …" at bounding box center [508, 289] width 391 height 249
drag, startPoint x: 419, startPoint y: 361, endPoint x: 392, endPoint y: 318, distance: 50.5
click at [391, 320] on ul "Menù per bambini la sera Camere familiari con camere da letto separate Camere f…" at bounding box center [507, 329] width 363 height 74
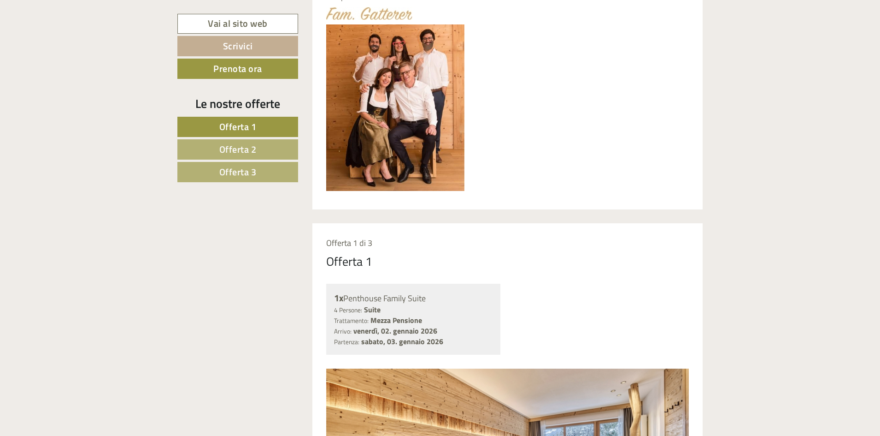
scroll to position [448, 0]
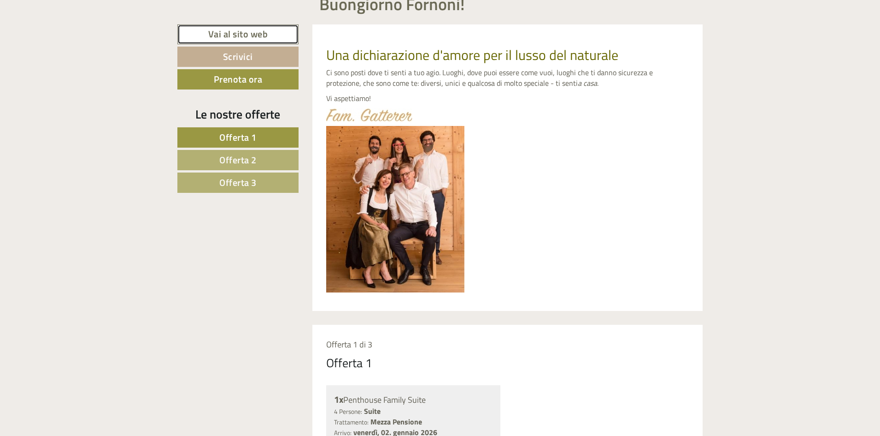
click at [242, 33] on link "Vai al sito web" at bounding box center [237, 34] width 121 height 20
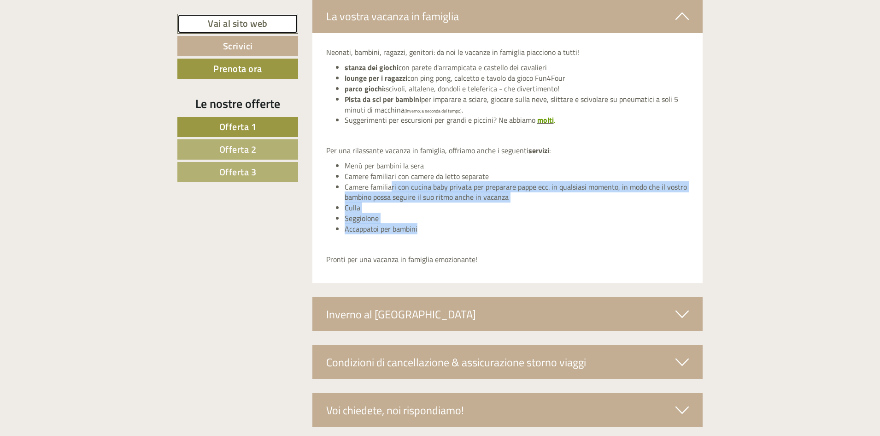
scroll to position [3371, 0]
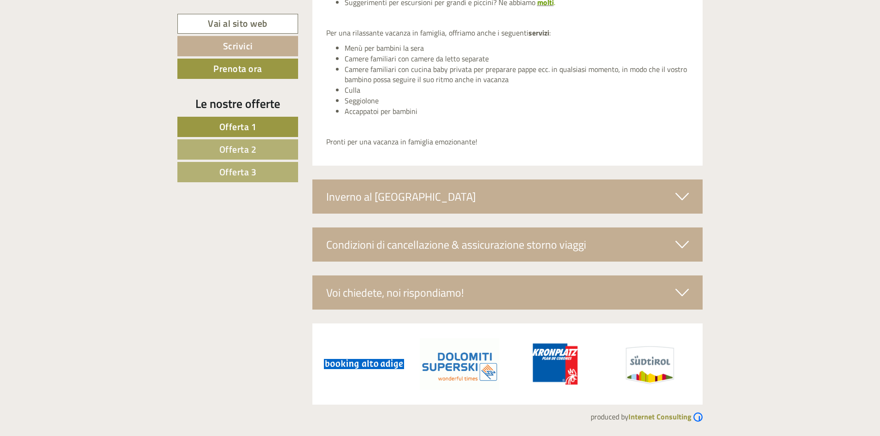
click at [460, 284] on div "Voi chiedete, noi rispondiamo!" at bounding box center [508, 292] width 391 height 34
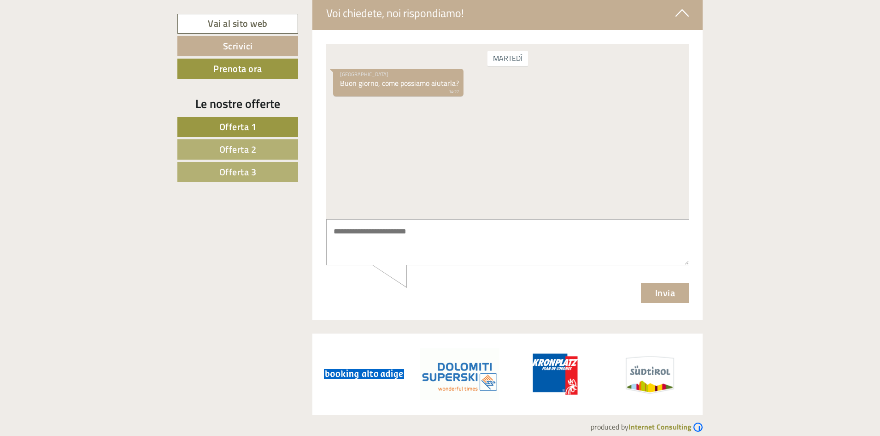
scroll to position [3661, 0]
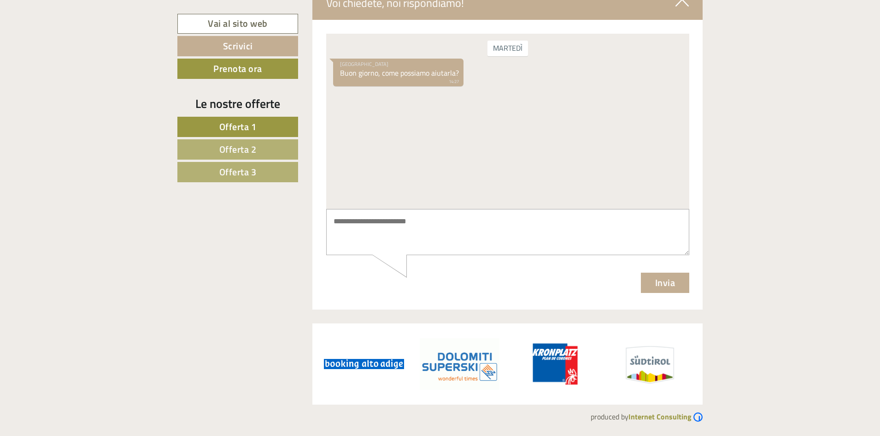
click at [439, 234] on textarea at bounding box center [507, 232] width 363 height 47
type textarea "*"
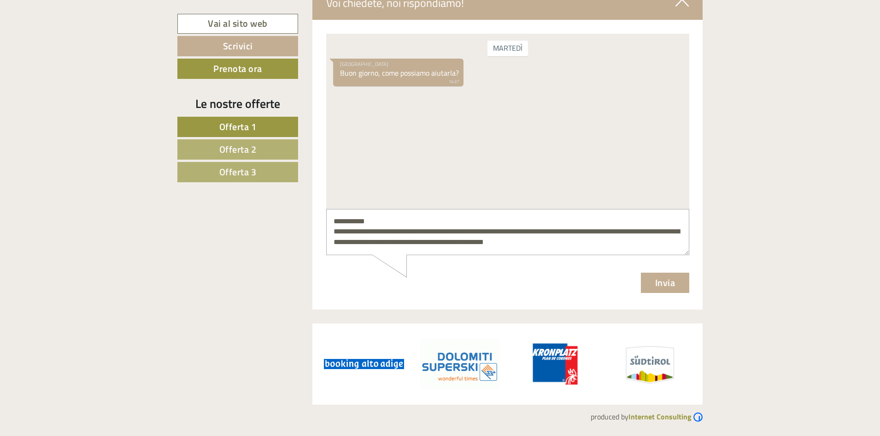
type textarea "**********"
click at [671, 280] on button "Invia" at bounding box center [665, 282] width 49 height 20
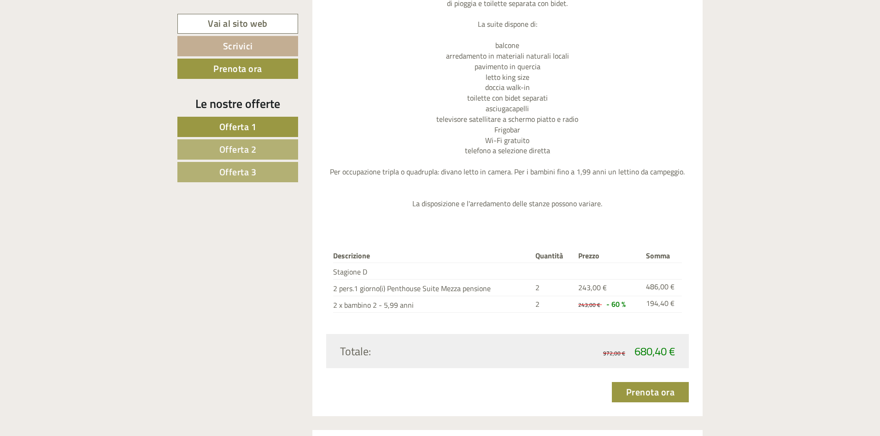
scroll to position [1909, 0]
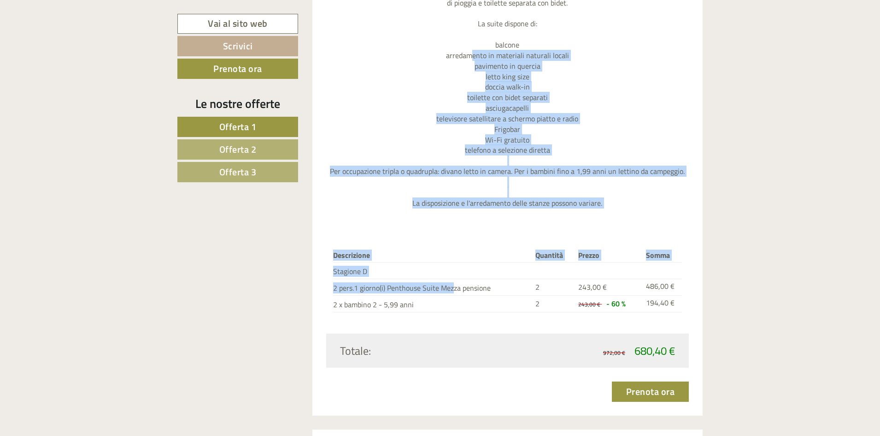
drag, startPoint x: 473, startPoint y: 55, endPoint x: 437, endPoint y: 283, distance: 230.6
click at [437, 283] on div "Previous Next Penthouse Suite Accogliente Penthouse Suite con tanto legno altoa…" at bounding box center [507, 63] width 363 height 542
click at [447, 229] on div "Descrizione Quantità Prezzo Somma Stagione D 2 pers.1 giorno(i) Penthouse Suite…" at bounding box center [507, 280] width 363 height 106
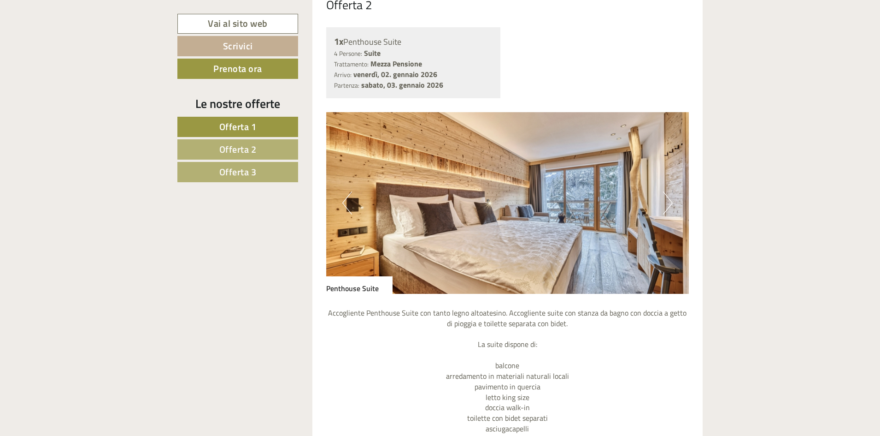
scroll to position [1586, 0]
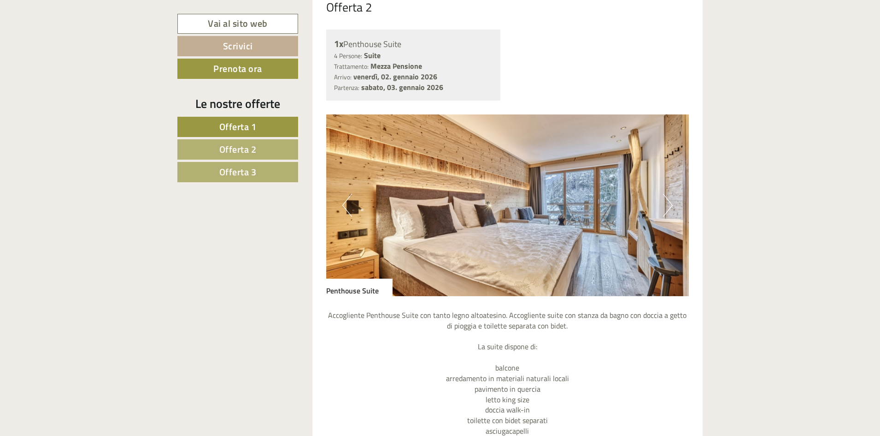
click at [661, 208] on img at bounding box center [507, 205] width 363 height 182
click at [672, 202] on button "Next" at bounding box center [668, 205] width 10 height 23
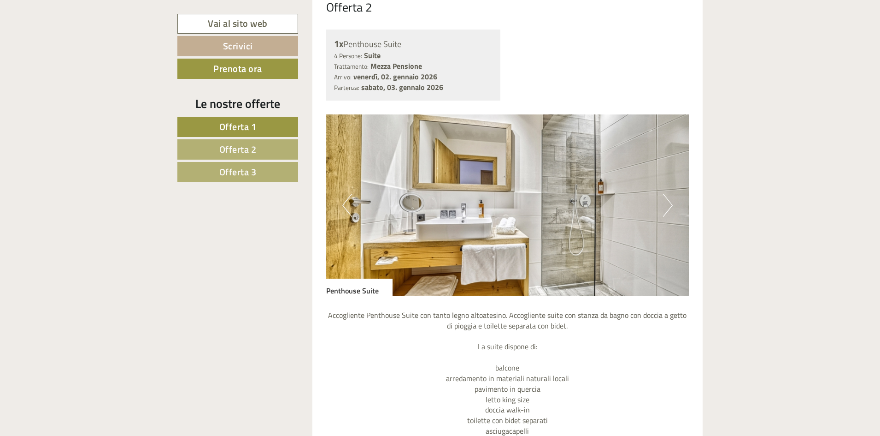
click at [672, 202] on button "Next" at bounding box center [668, 205] width 10 height 23
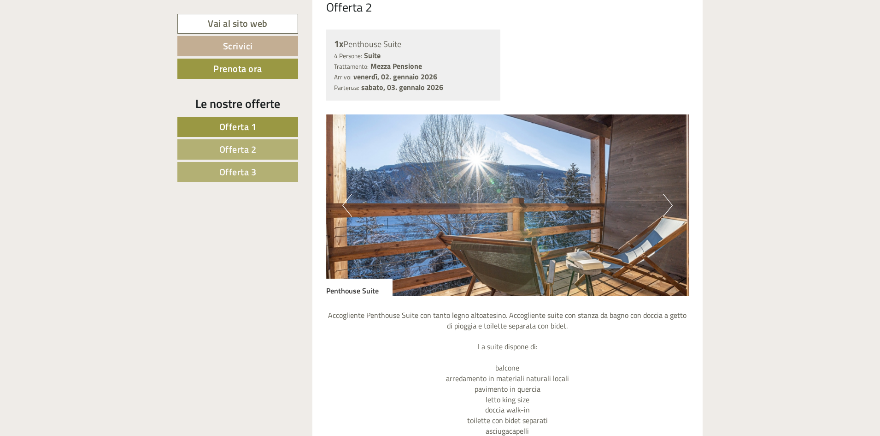
click at [672, 202] on button "Next" at bounding box center [668, 205] width 10 height 23
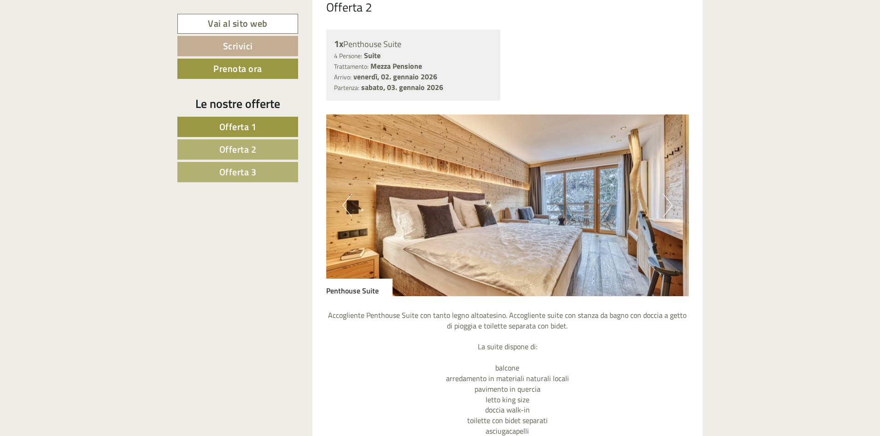
click at [672, 202] on button "Next" at bounding box center [668, 205] width 10 height 23
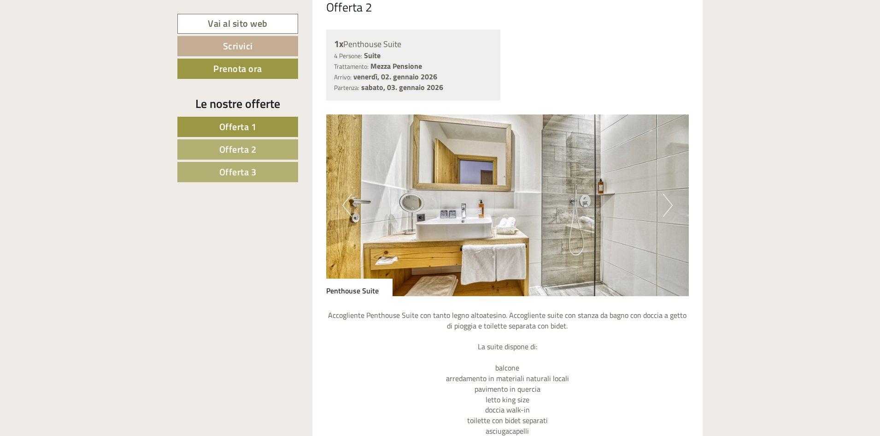
click at [672, 202] on button "Next" at bounding box center [668, 205] width 10 height 23
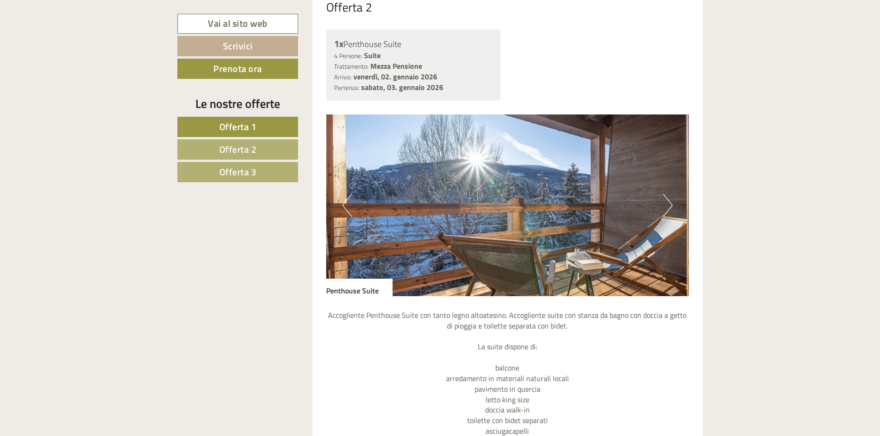
click at [672, 202] on button "Next" at bounding box center [668, 205] width 10 height 23
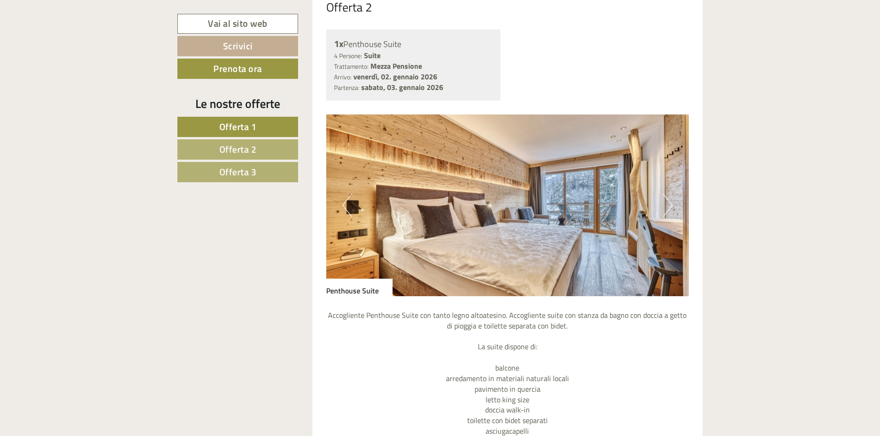
click at [672, 202] on button "Next" at bounding box center [668, 205] width 10 height 23
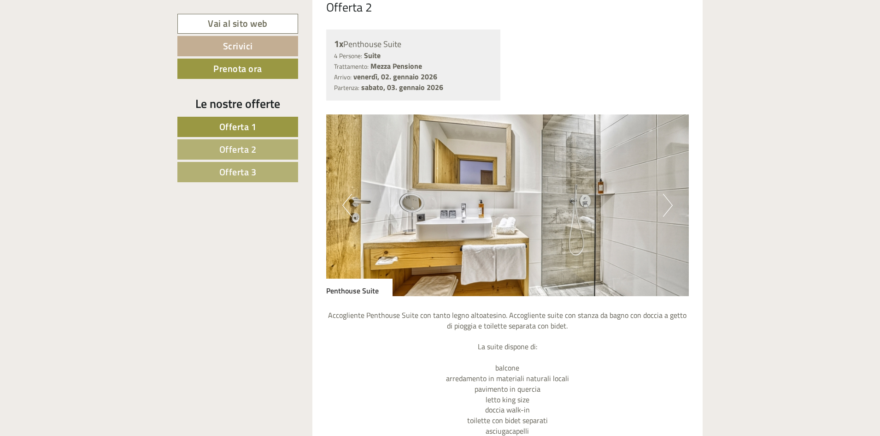
click at [672, 202] on button "Next" at bounding box center [668, 205] width 10 height 23
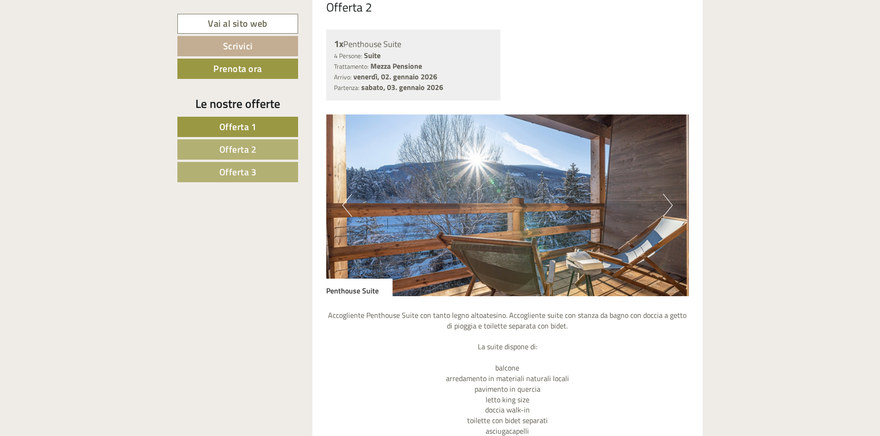
click at [672, 202] on button "Next" at bounding box center [668, 205] width 10 height 23
click at [666, 200] on button "Next" at bounding box center [668, 205] width 10 height 23
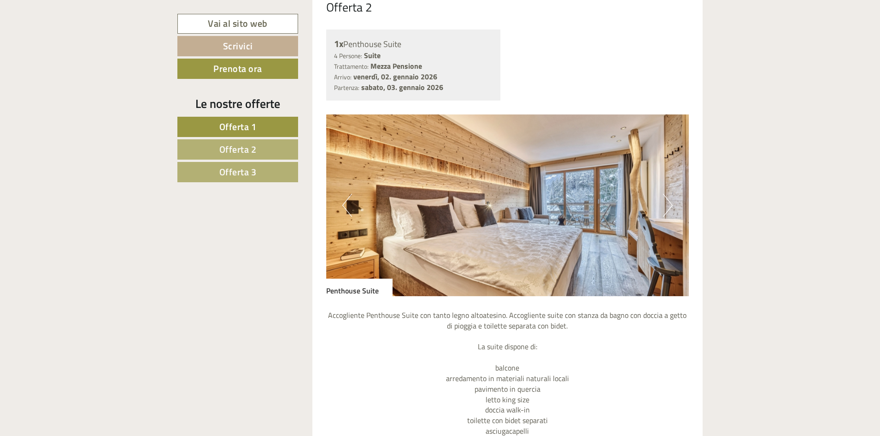
click at [667, 200] on button "Next" at bounding box center [668, 205] width 10 height 23
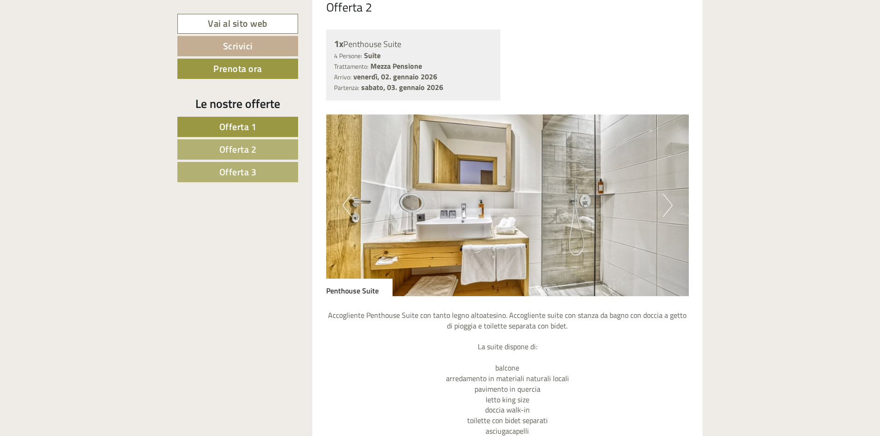
click at [668, 200] on button "Next" at bounding box center [668, 205] width 10 height 23
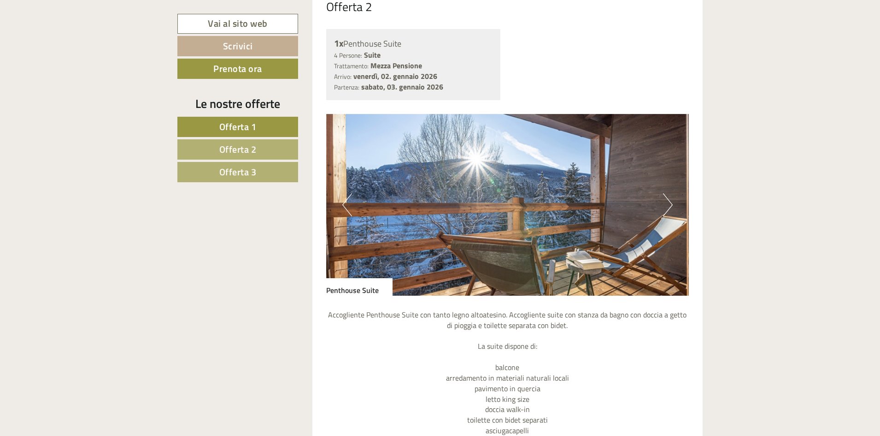
scroll to position [1909, 0]
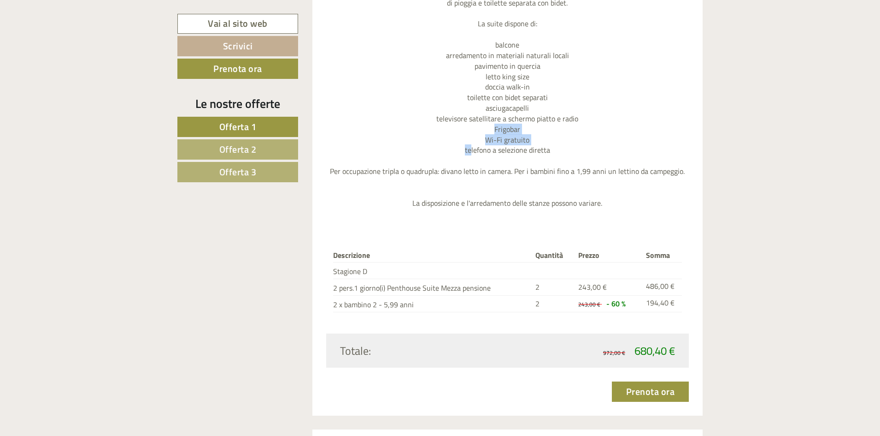
drag, startPoint x: 472, startPoint y: 151, endPoint x: 593, endPoint y: 126, distance: 123.8
click at [593, 126] on p "Accogliente Penthouse Suite con tanto legno altoatesino. Accogliente suite con …" at bounding box center [507, 97] width 363 height 221
drag, startPoint x: 593, startPoint y: 126, endPoint x: 592, endPoint y: 145, distance: 19.4
click at [593, 126] on p "Accogliente Penthouse Suite con tanto legno altoatesino. Accogliente suite con …" at bounding box center [507, 97] width 363 height 221
drag, startPoint x: 351, startPoint y: 286, endPoint x: 515, endPoint y: 293, distance: 164.3
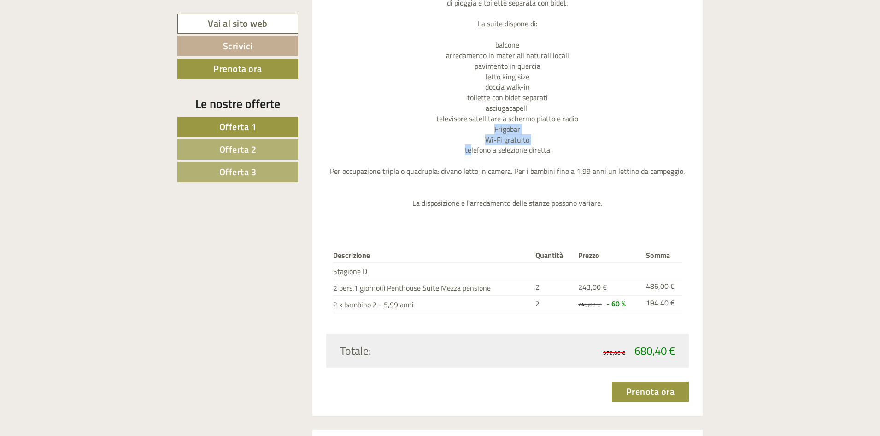
click at [524, 297] on tbody "Descrizione Quantità Prezzo Somma Stagione D 2 pers.1 giorno(i) Penthouse Suite…" at bounding box center [507, 280] width 349 height 64
click at [455, 262] on td "Stagione D" at bounding box center [432, 270] width 199 height 17
drag, startPoint x: 362, startPoint y: 287, endPoint x: 510, endPoint y: 287, distance: 147.5
click at [510, 287] on td "2 pers.1 giorno(i) Penthouse Suite Mezza pensione" at bounding box center [432, 287] width 199 height 17
click at [490, 265] on td "Stagione D" at bounding box center [432, 270] width 199 height 17
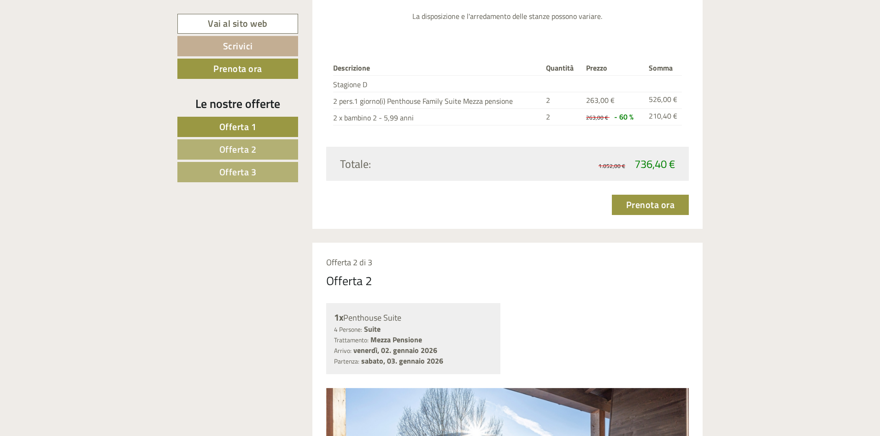
scroll to position [1310, 0]
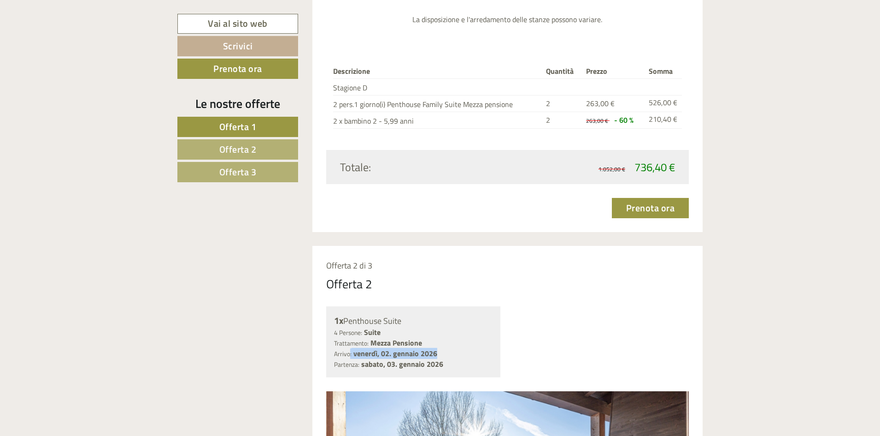
drag, startPoint x: 355, startPoint y: 350, endPoint x: 478, endPoint y: 355, distance: 122.3
click at [476, 356] on div "Arrivo: venerdì, 02. gennaio 2026 Partenza: sabato, 03. gennaio 2026" at bounding box center [413, 358] width 159 height 21
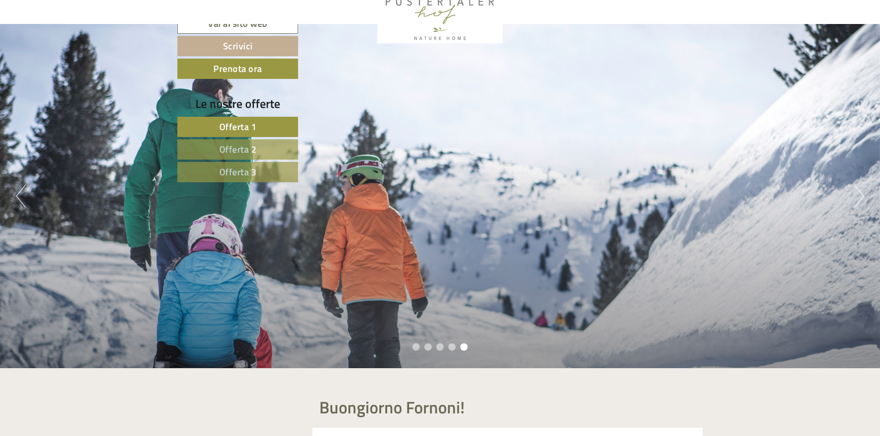
scroll to position [0, 0]
